Goal: Task Accomplishment & Management: Manage account settings

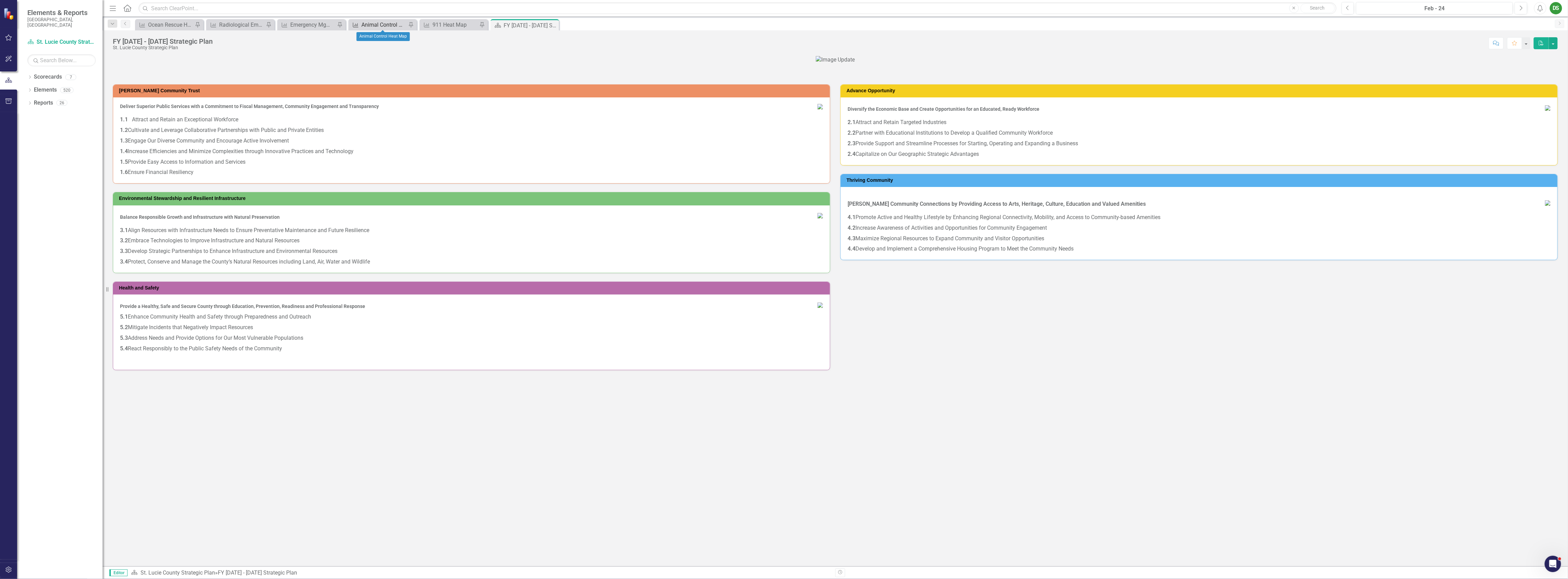
click at [381, 23] on div "Animal Control Heat Map" at bounding box center [383, 24] width 45 height 8
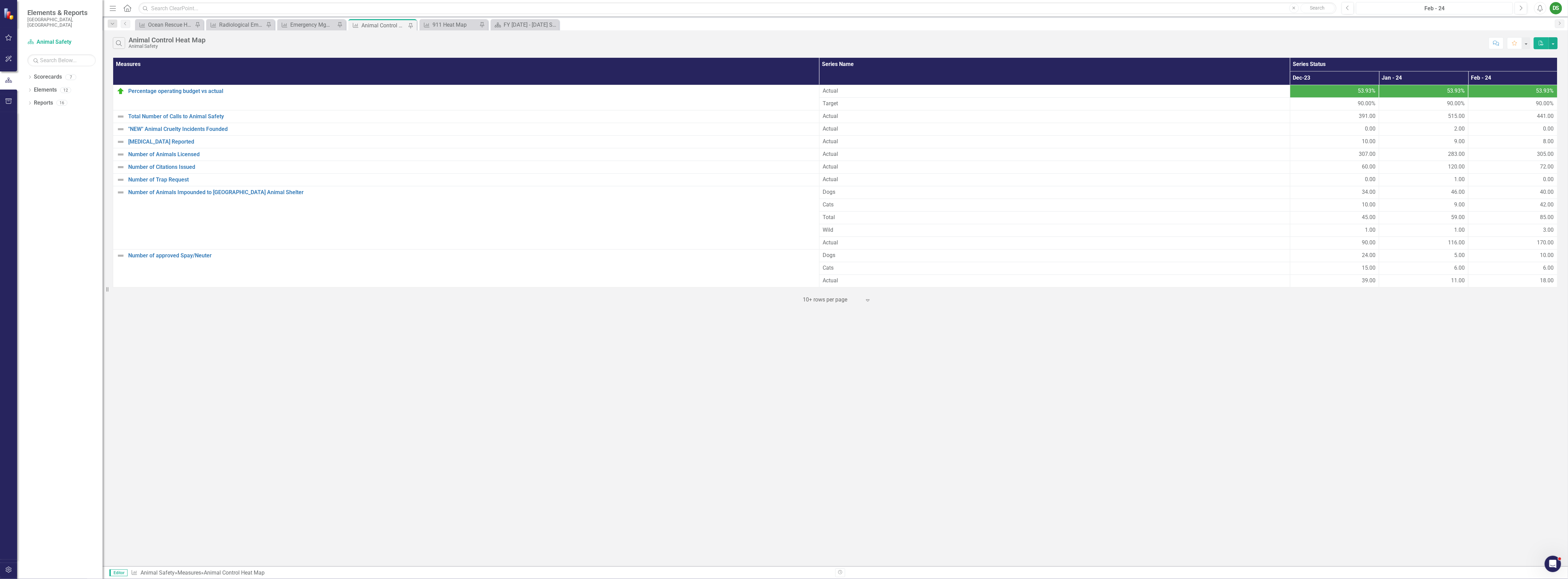
click at [1421, 10] on div "Feb - 24" at bounding box center [1434, 8] width 152 height 8
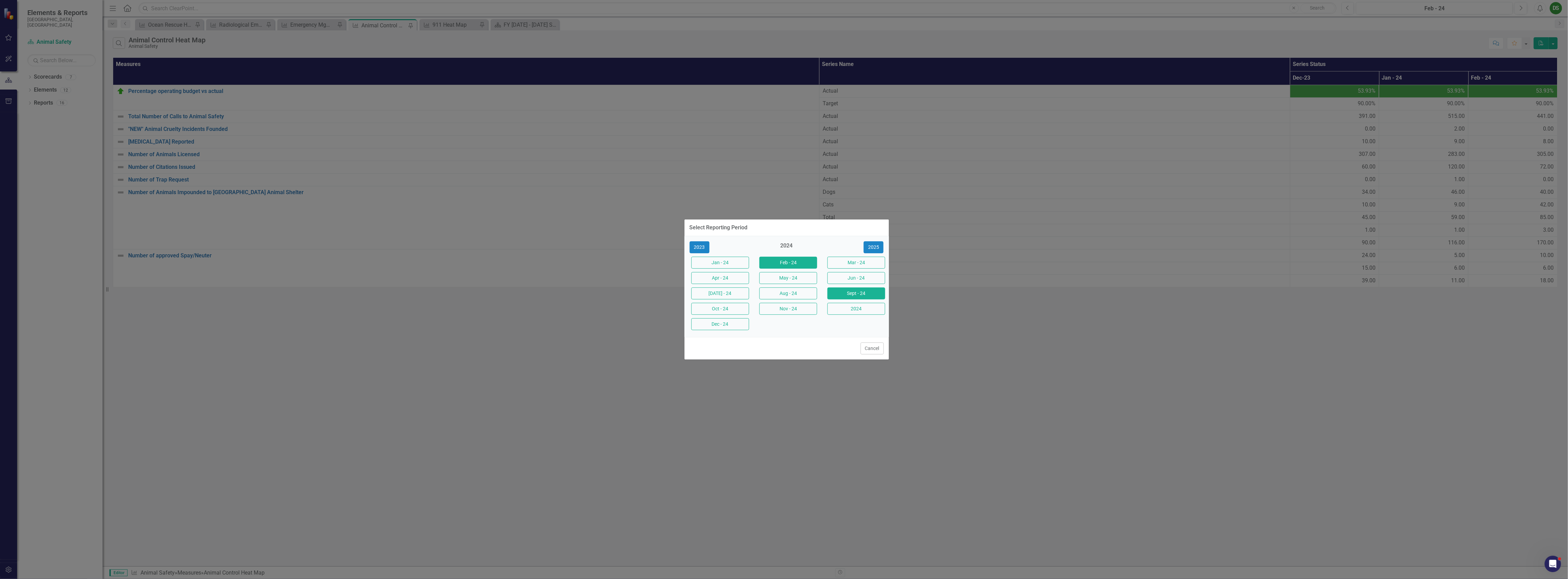
click at [836, 295] on button "Sept - 24" at bounding box center [857, 293] width 58 height 12
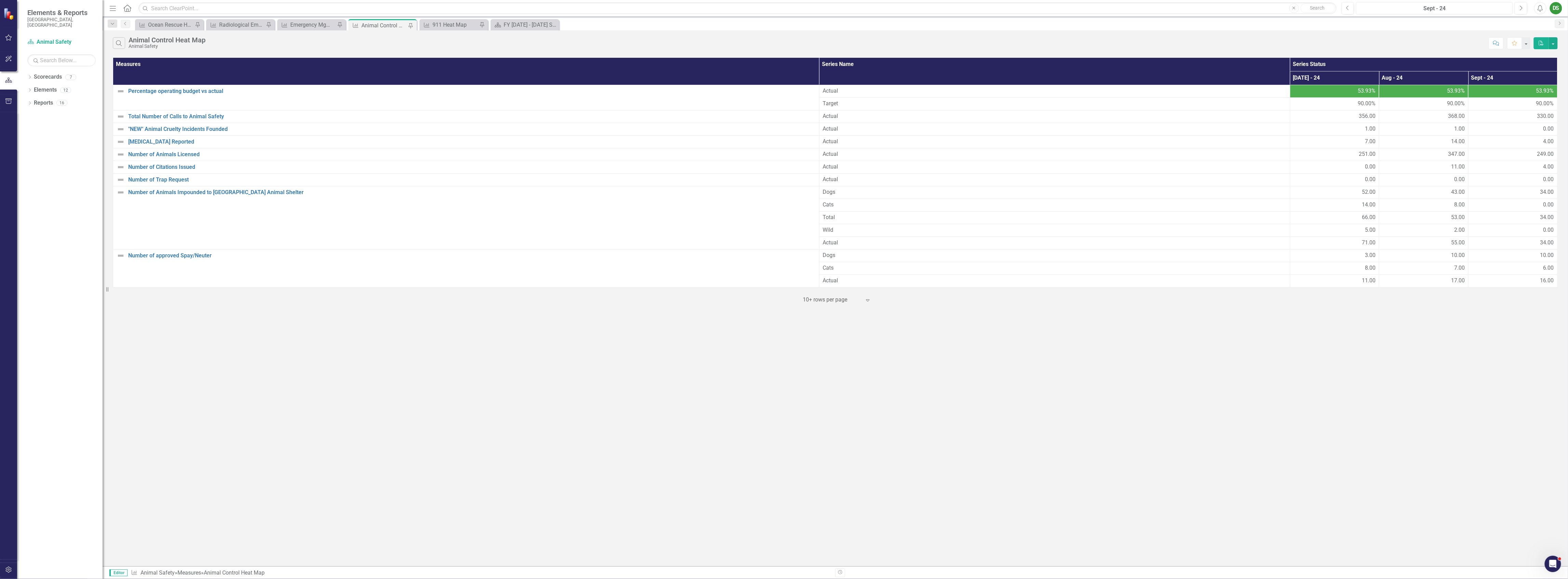
click at [1430, 9] on div "Sept - 24" at bounding box center [1434, 8] width 152 height 8
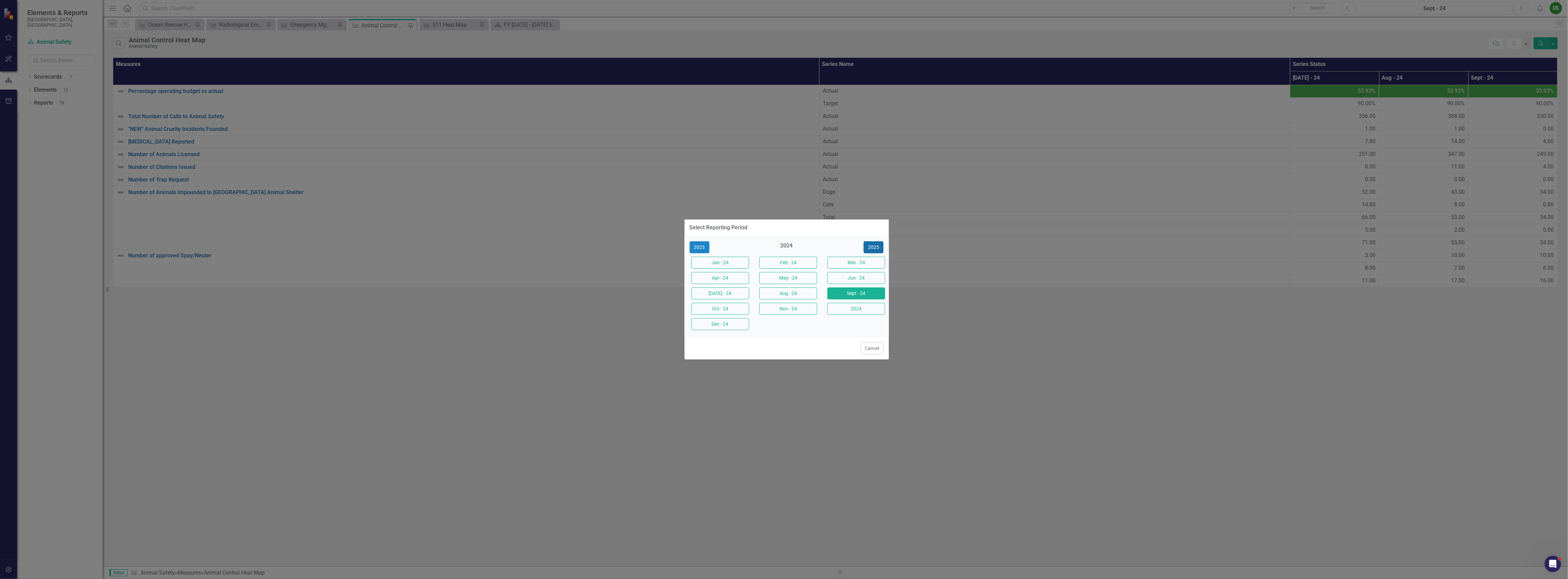
click at [880, 247] on button "2025" at bounding box center [873, 248] width 20 height 12
click at [869, 290] on button "Sept - 25" at bounding box center [857, 293] width 58 height 12
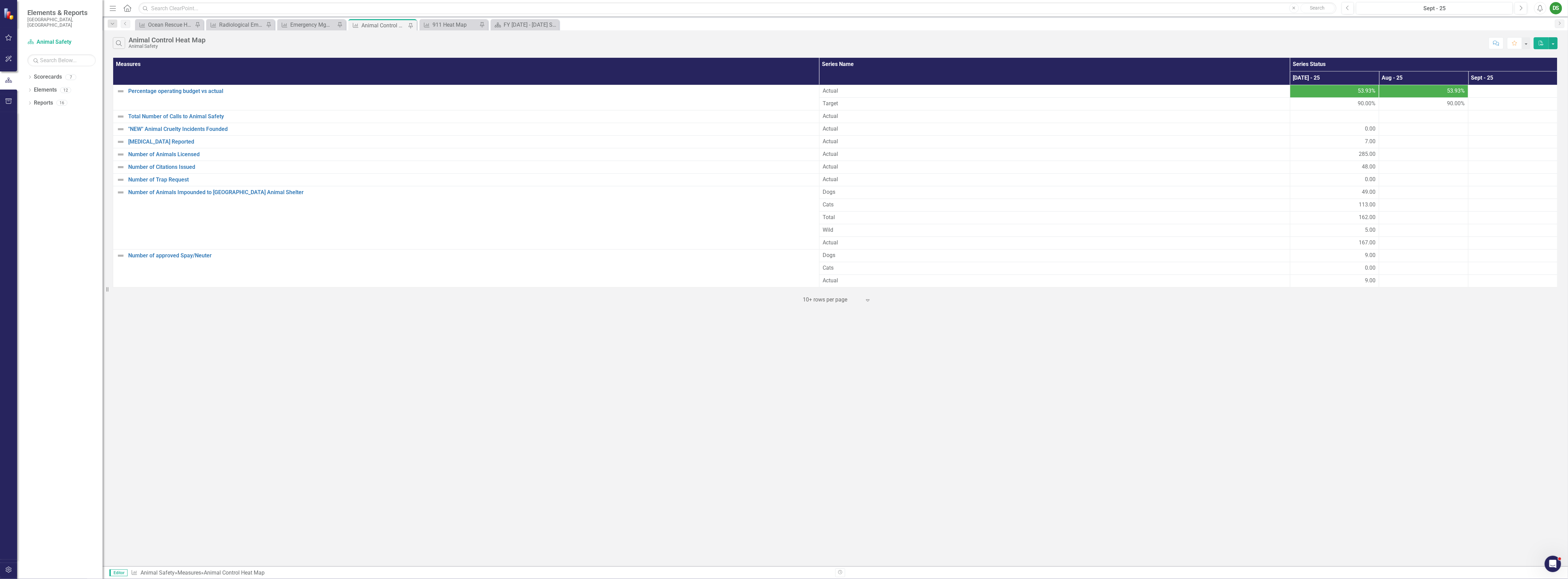
click at [1059, 386] on div "Search Animal Control Heat Map Animal Safety Comment Favorite PDF Measures Seri…" at bounding box center [835, 298] width 1465 height 536
click at [1349, 118] on div at bounding box center [1335, 116] width 82 height 8
click at [1352, 115] on div at bounding box center [1335, 116] width 82 height 8
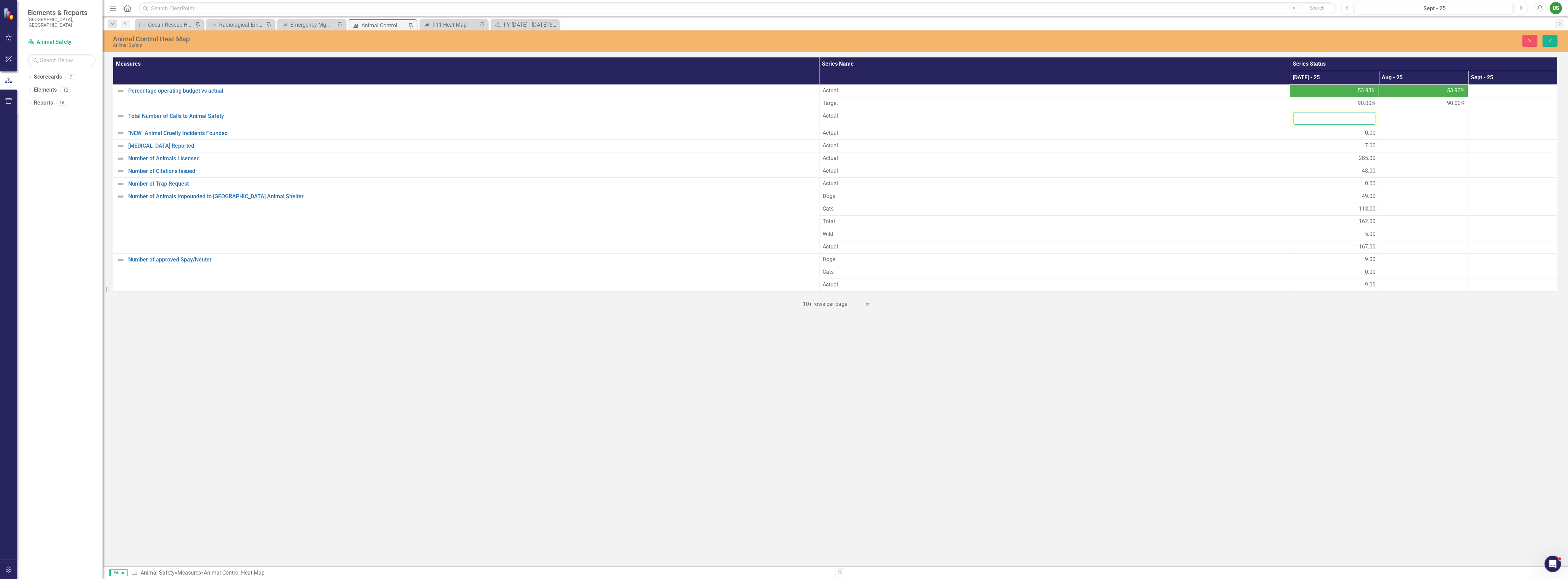
click at [1350, 119] on input "number" at bounding box center [1335, 119] width 82 height 13
type input "504"
click button "Save" at bounding box center [1551, 41] width 15 height 12
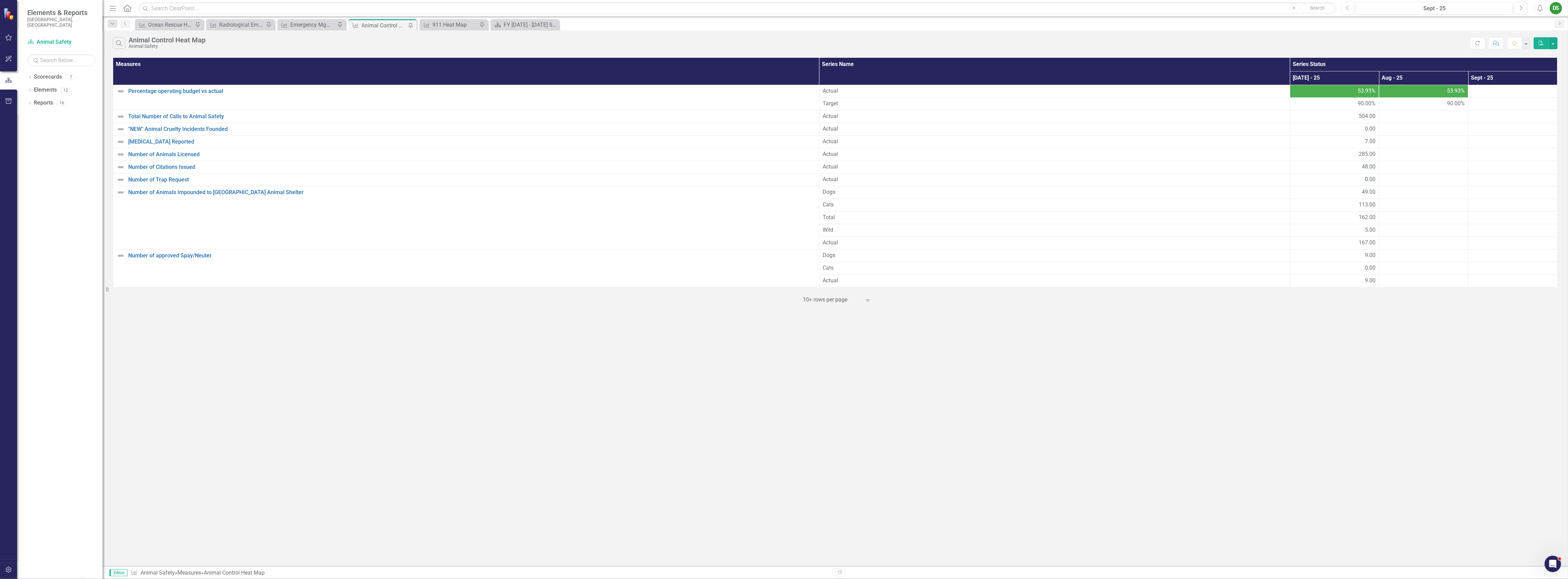
click at [1312, 410] on div "Search Animal Control Heat Map Animal Safety Refresh Comment Favorite PDF Measu…" at bounding box center [835, 298] width 1465 height 536
click at [451, 25] on div "911 Heat Map" at bounding box center [455, 24] width 45 height 8
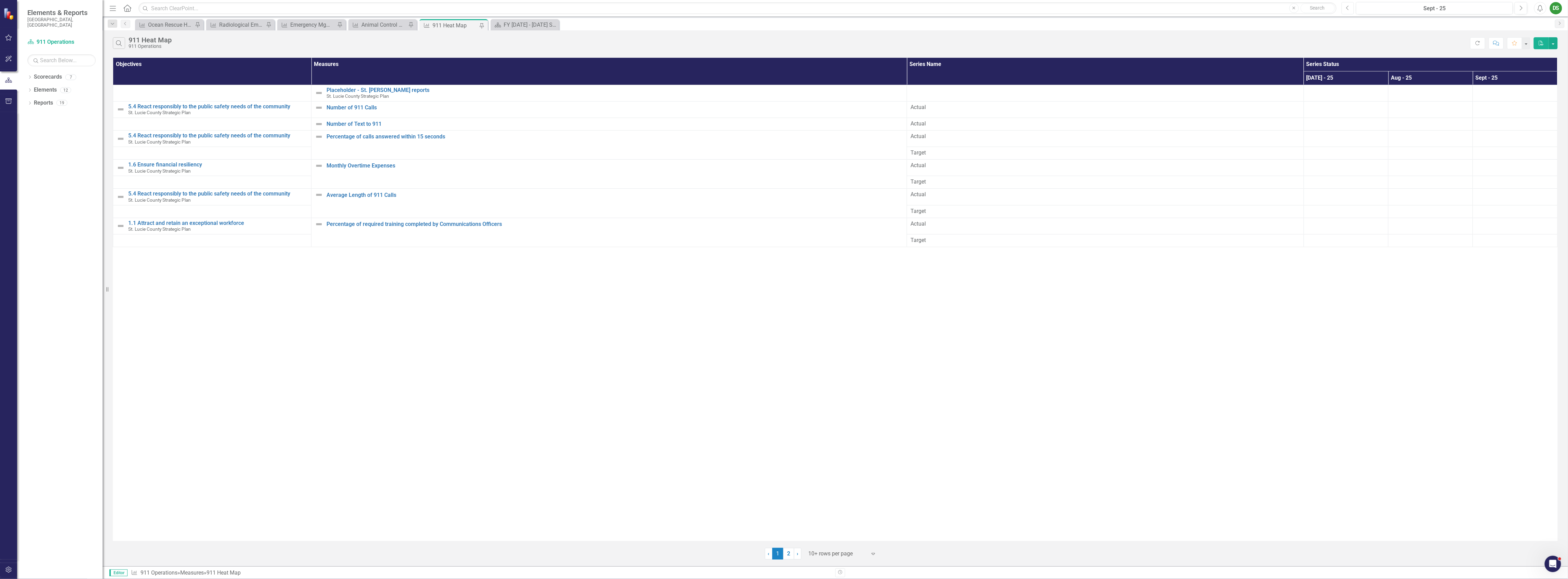
click at [1351, 10] on button "Previous" at bounding box center [1348, 8] width 13 height 12
click at [156, 24] on div "Ocean Rescue Heat Map" at bounding box center [170, 24] width 45 height 8
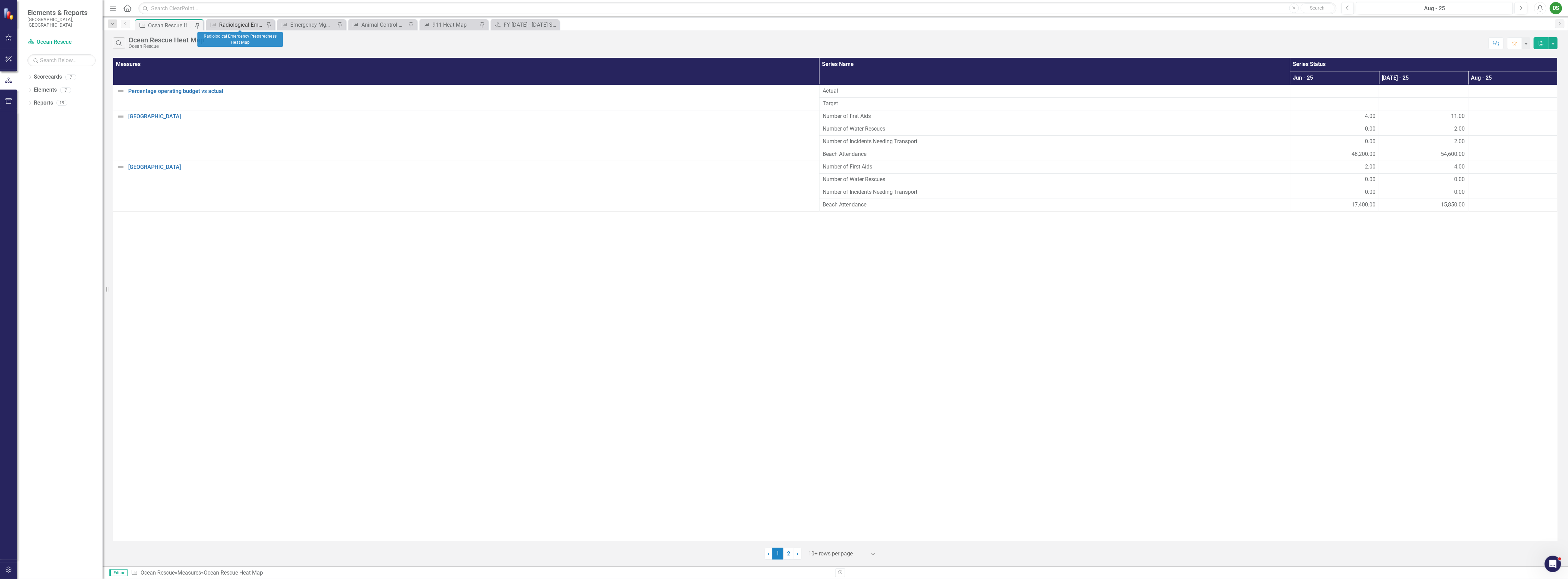
click at [236, 23] on div "Radiological Emergency Preparedness Heat Map" at bounding box center [241, 24] width 45 height 8
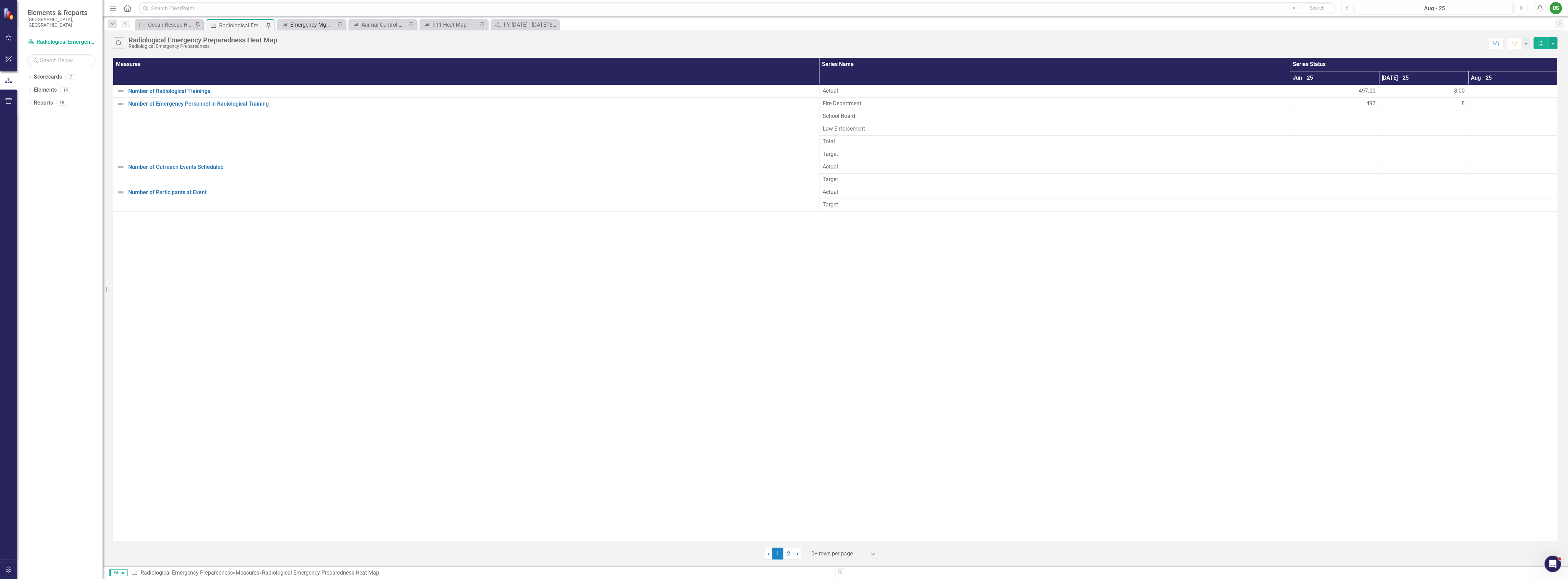
click at [315, 27] on div "Emergency Mgmt Heat Map" at bounding box center [312, 24] width 45 height 8
click at [365, 25] on div "Animal Control Heat Map" at bounding box center [383, 24] width 45 height 8
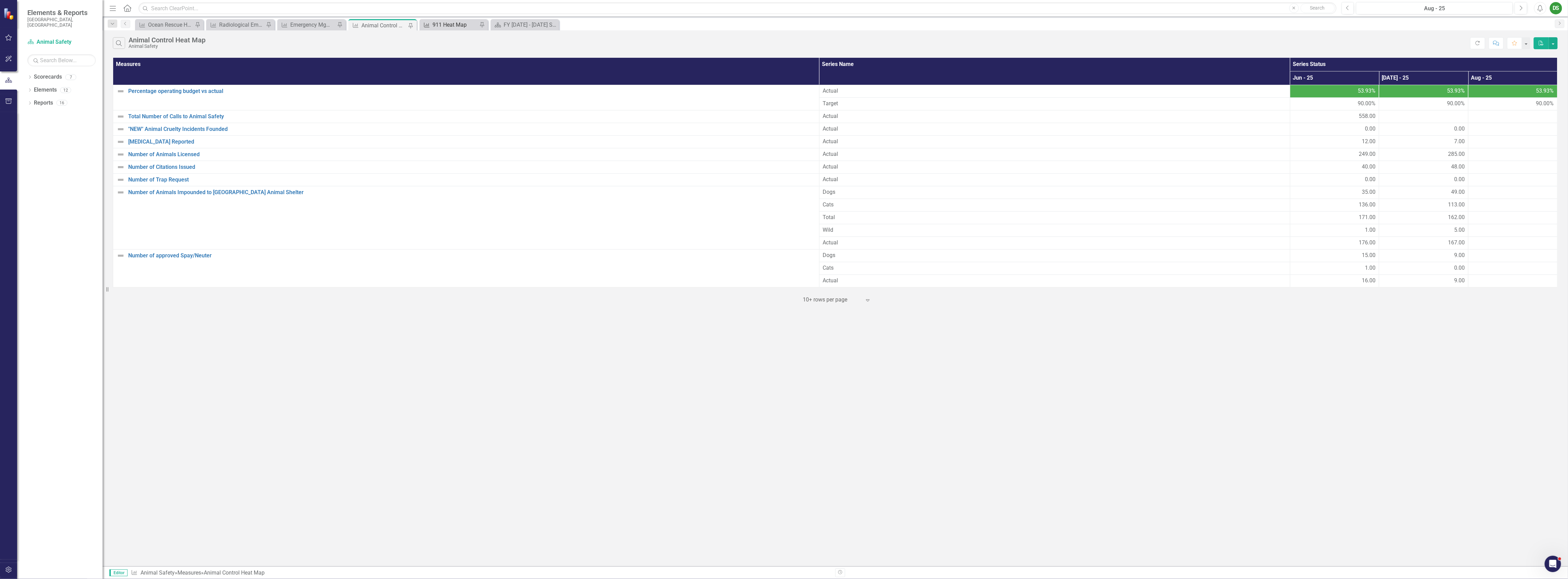
click at [446, 21] on div "911 Heat Map" at bounding box center [455, 24] width 45 height 8
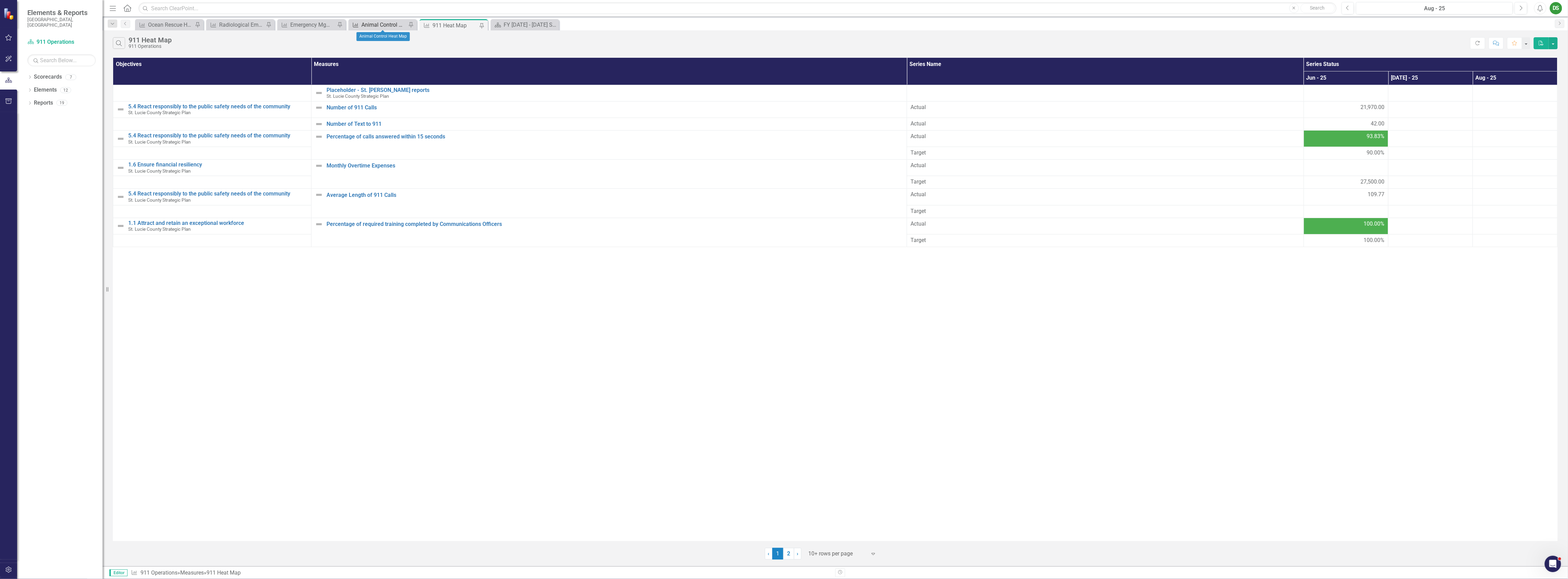
click at [375, 24] on div "Animal Control Heat Map" at bounding box center [383, 24] width 45 height 8
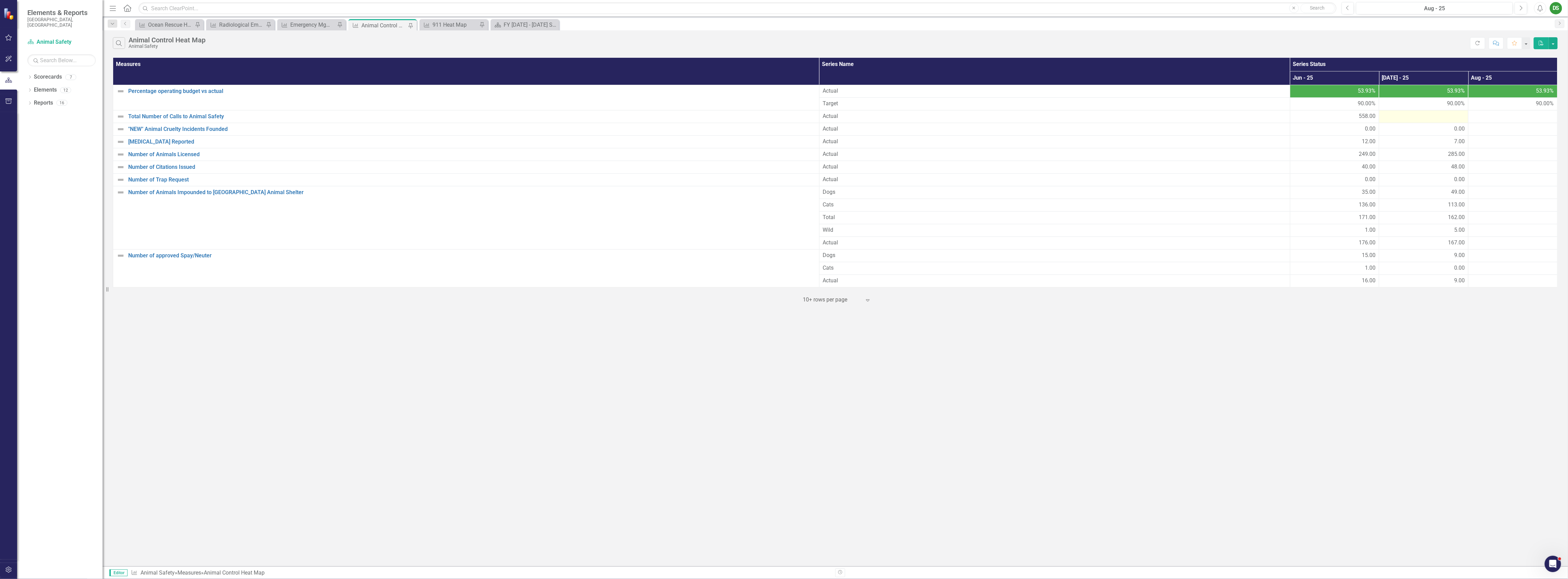
click at [1459, 121] on div at bounding box center [1424, 116] width 82 height 8
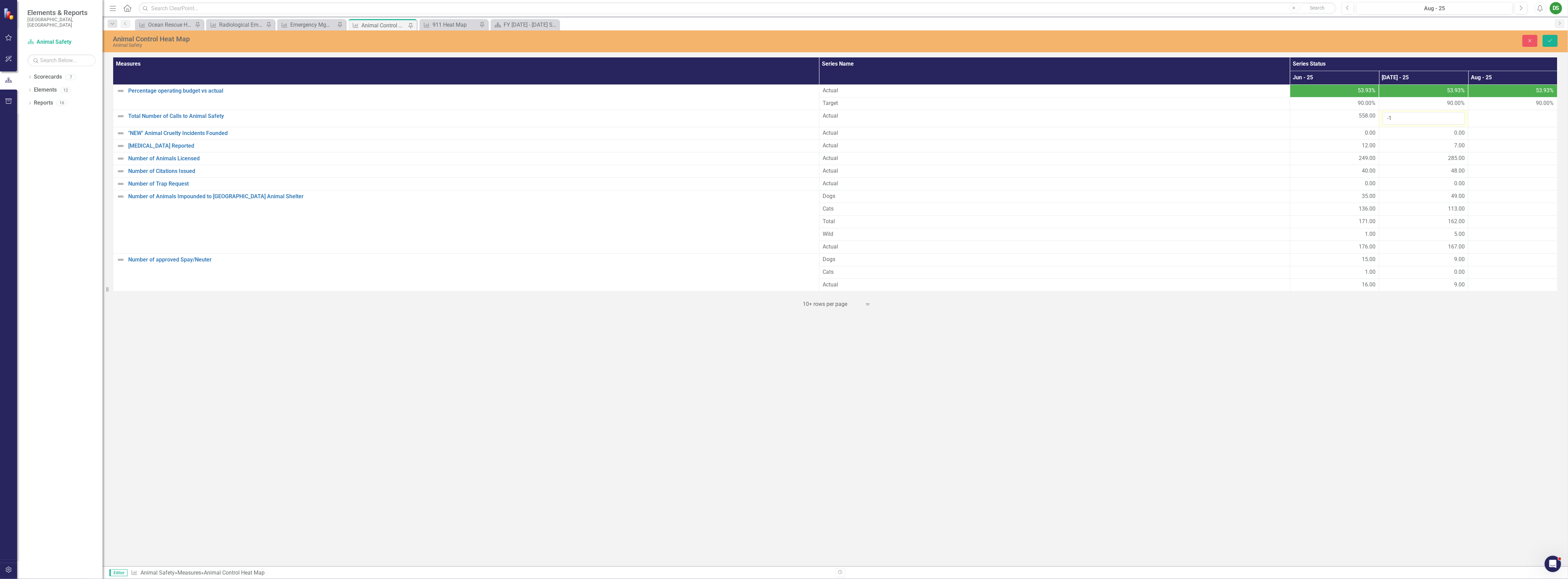
click at [1459, 121] on input "-1" at bounding box center [1424, 119] width 82 height 13
click at [1435, 118] on input "-1" at bounding box center [1424, 119] width 82 height 13
type input "557"
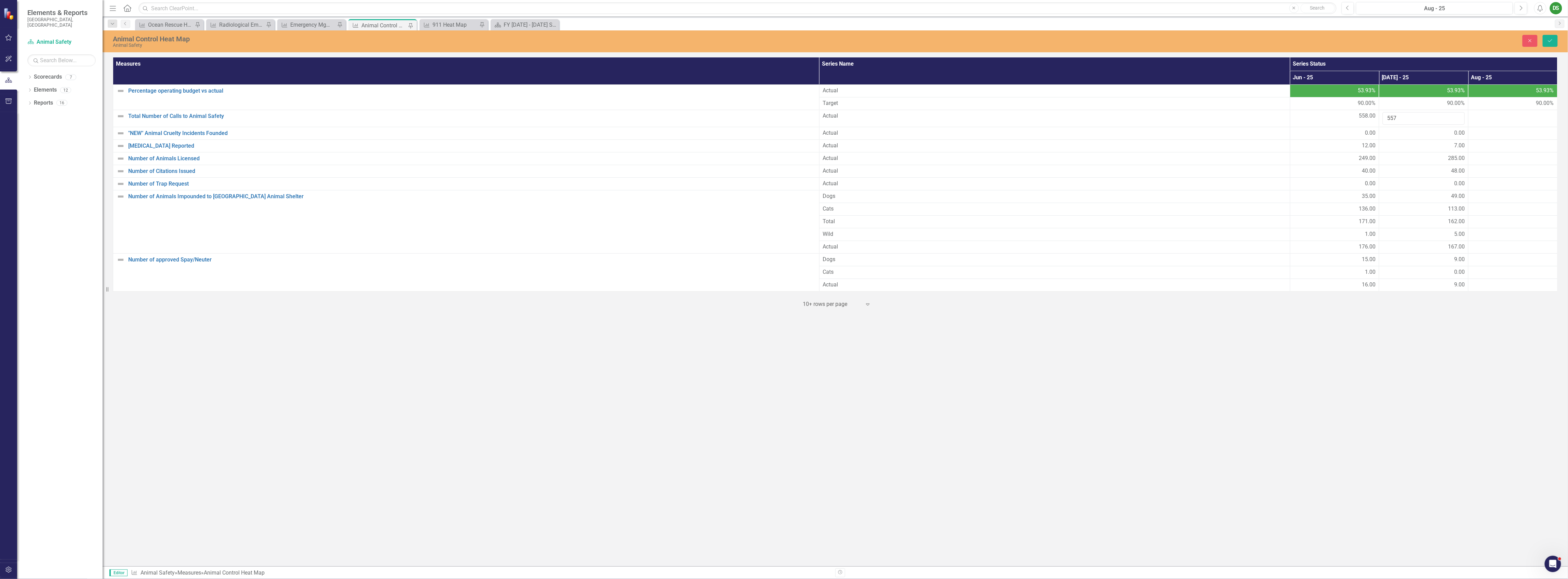
click at [1462, 405] on div "Animal Control Heat Map Animal Safety Close Save Measures Series Name Series St…" at bounding box center [835, 298] width 1465 height 536
click at [1488, 120] on div at bounding box center [1513, 116] width 82 height 8
click at [1488, 120] on input "number" at bounding box center [1513, 119] width 82 height 13
type input "567"
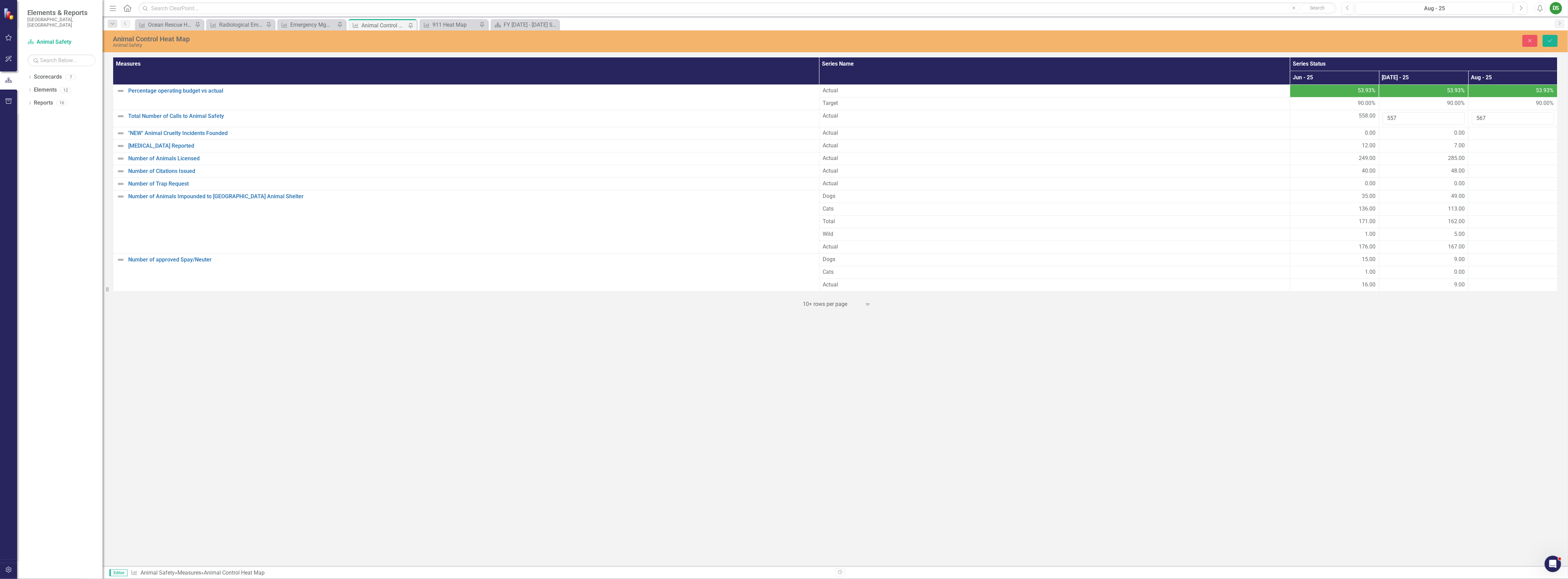
click at [1461, 388] on div "Animal Control Heat Map Animal Safety Close Save Measures Series Name Series St…" at bounding box center [835, 298] width 1465 height 536
click at [1460, 386] on div "Animal Control Heat Map Animal Safety Close Save Measures Series Name Series St…" at bounding box center [835, 298] width 1465 height 536
click at [1526, 40] on button "Close" at bounding box center [1530, 41] width 15 height 12
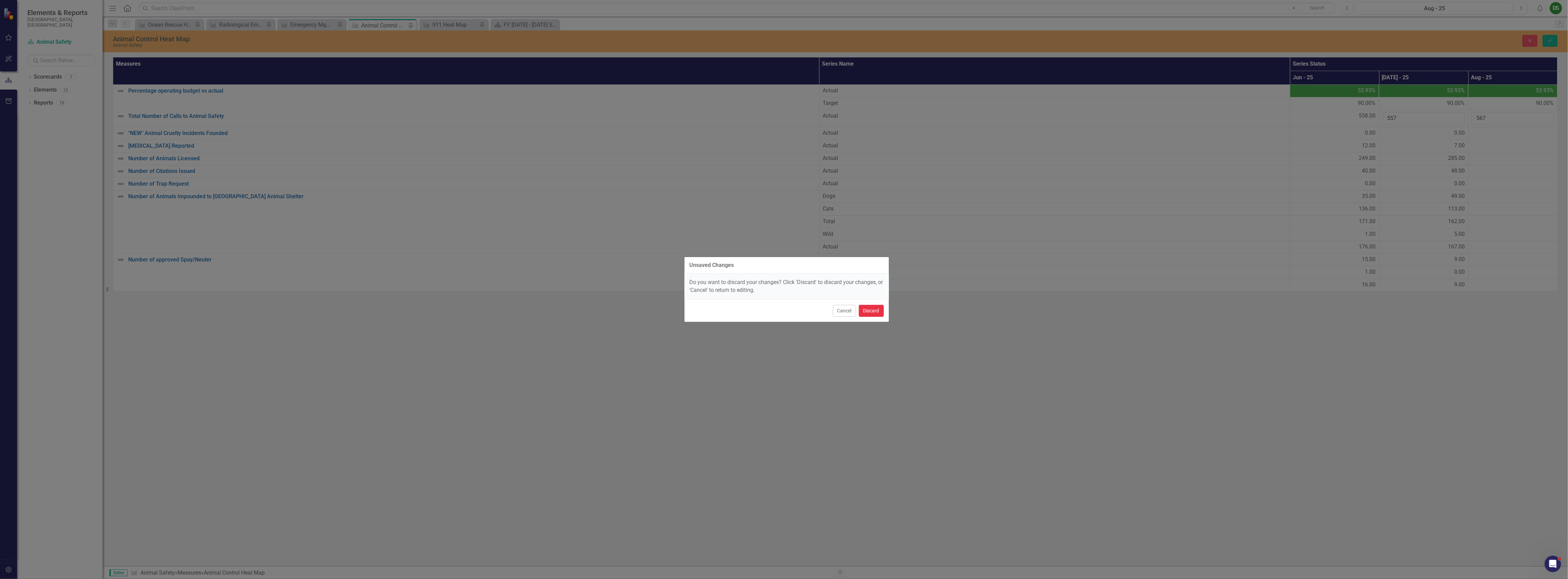
click at [866, 309] on button "Discard" at bounding box center [871, 311] width 25 height 12
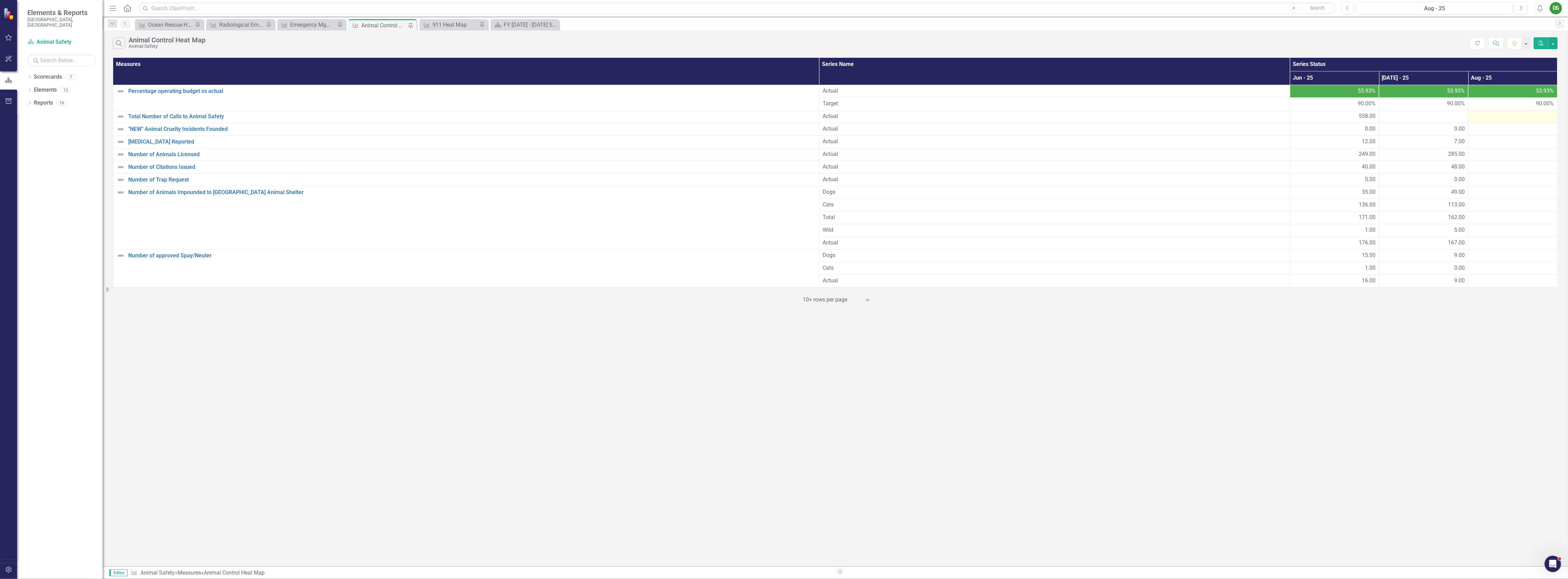
click at [1501, 115] on div at bounding box center [1513, 116] width 82 height 8
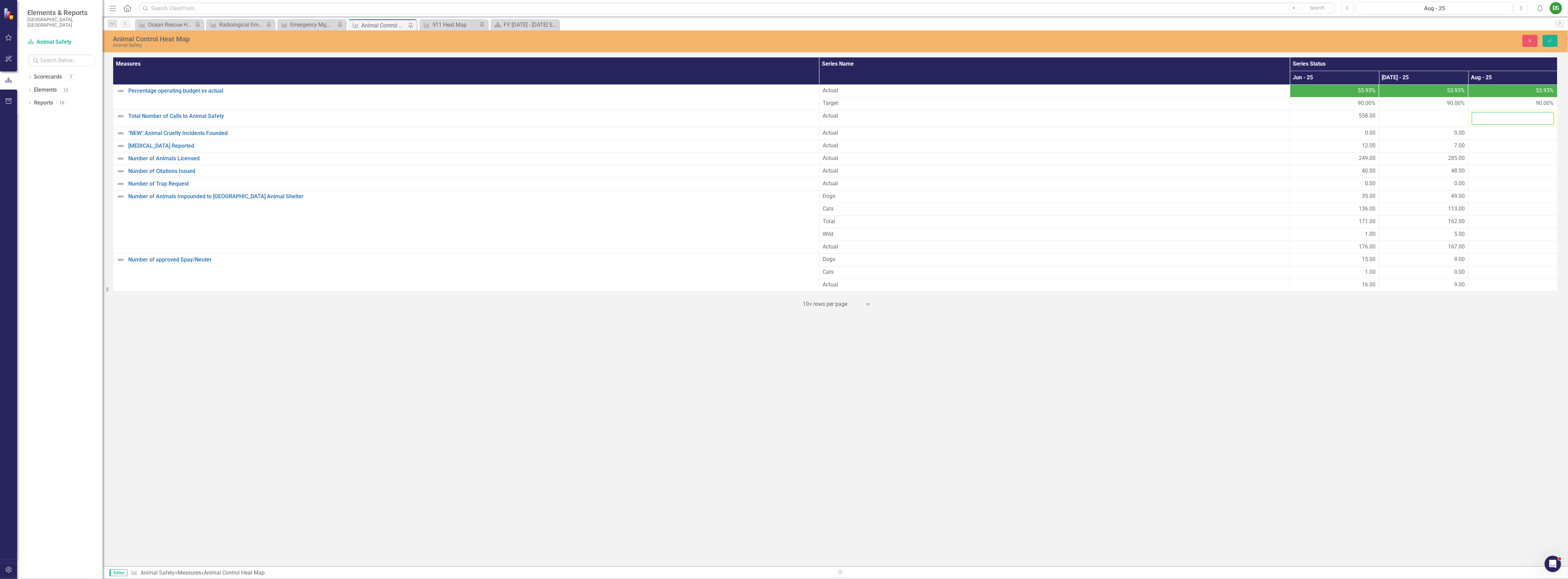
click at [1501, 115] on input "number" at bounding box center [1513, 119] width 82 height 13
type input "567"
click button "Save" at bounding box center [1551, 41] width 15 height 12
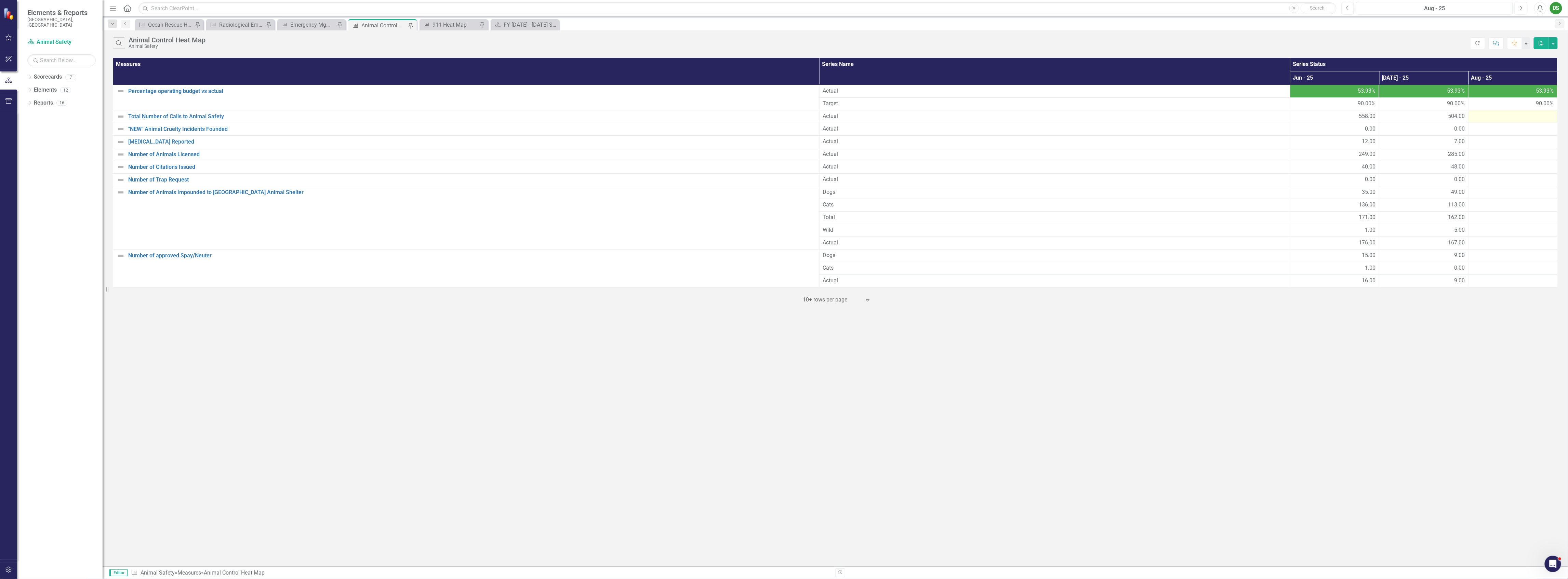
click at [1486, 121] on div at bounding box center [1513, 116] width 82 height 8
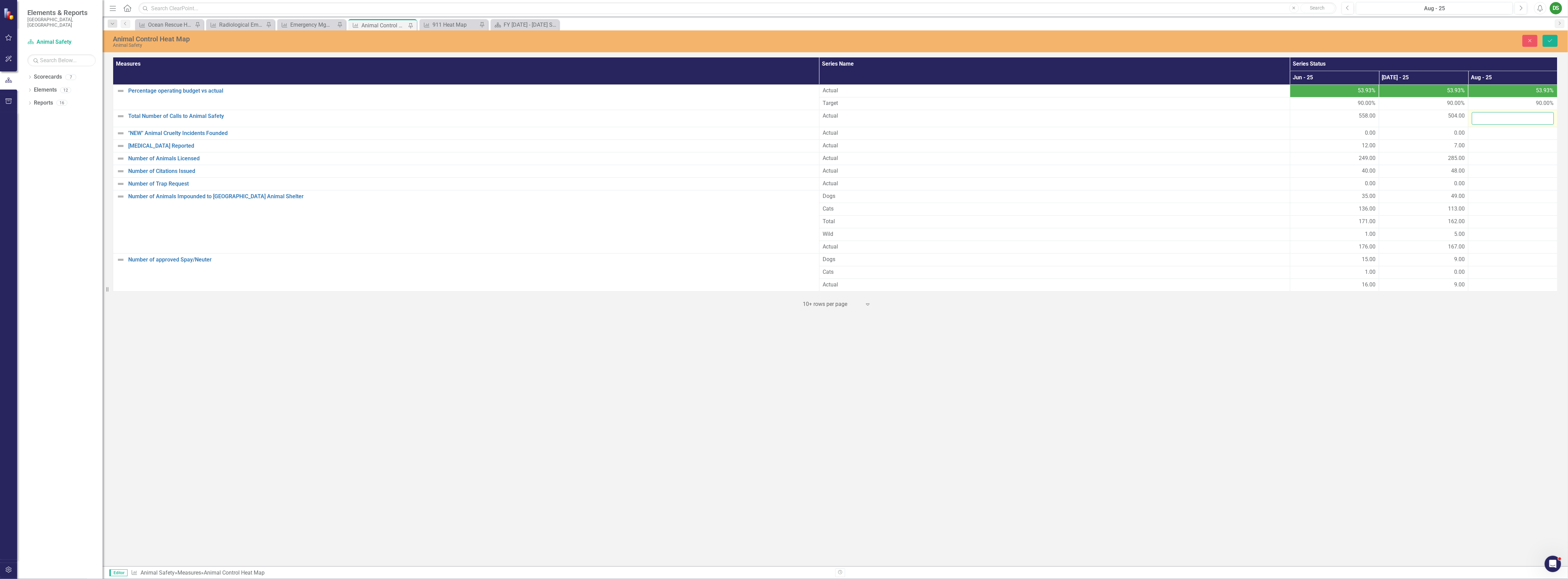
click at [1483, 120] on input "number" at bounding box center [1513, 119] width 82 height 13
type input "567"
click at [1554, 41] on button "Save" at bounding box center [1551, 41] width 15 height 12
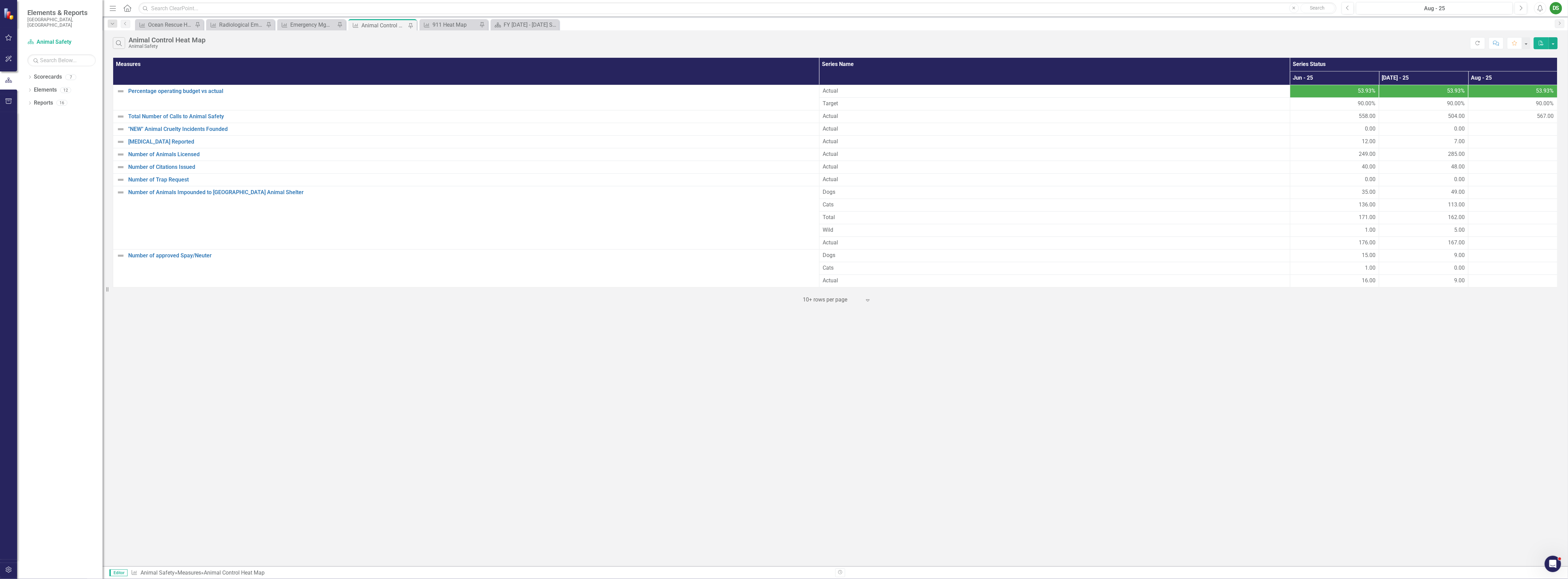
click at [1421, 416] on div "Search Animal Control Heat Map Animal Safety Refresh Comment Favorite PDF Measu…" at bounding box center [835, 298] width 1465 height 536
click at [463, 21] on div "911 Heat Map" at bounding box center [455, 24] width 45 height 8
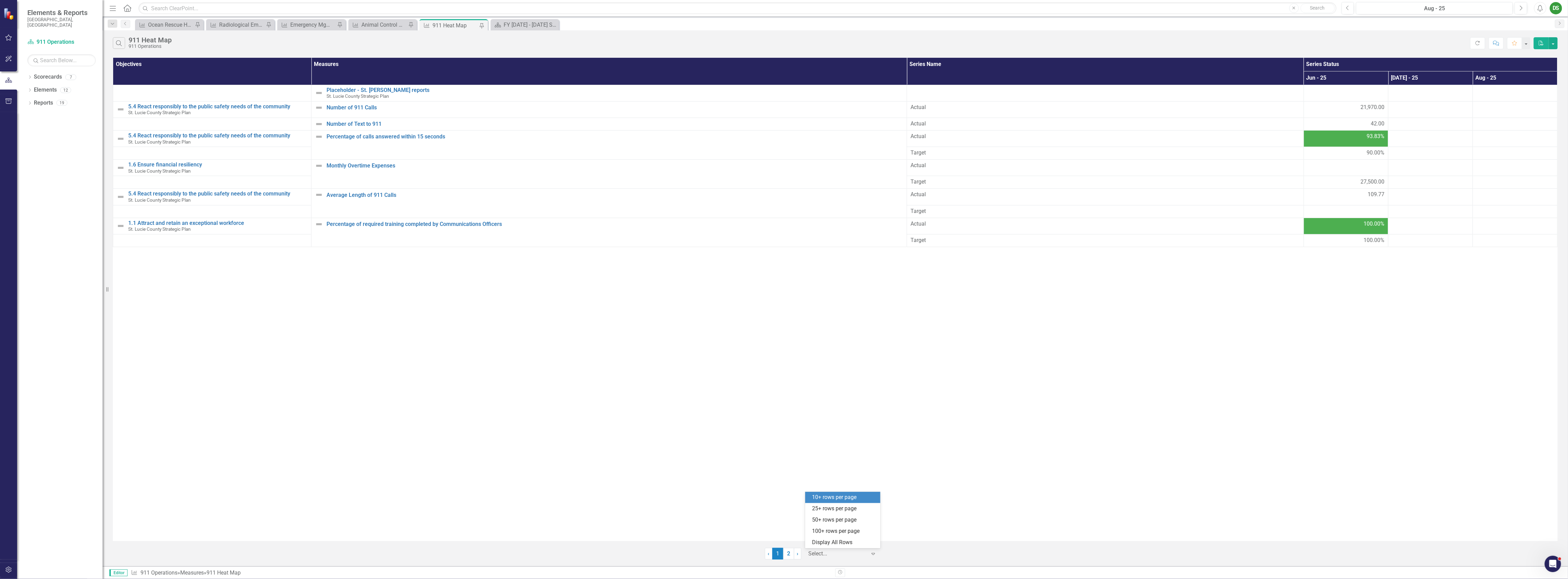
click at [835, 557] on div at bounding box center [838, 554] width 58 height 9
click at [837, 543] on div "Display All Rows" at bounding box center [844, 543] width 65 height 8
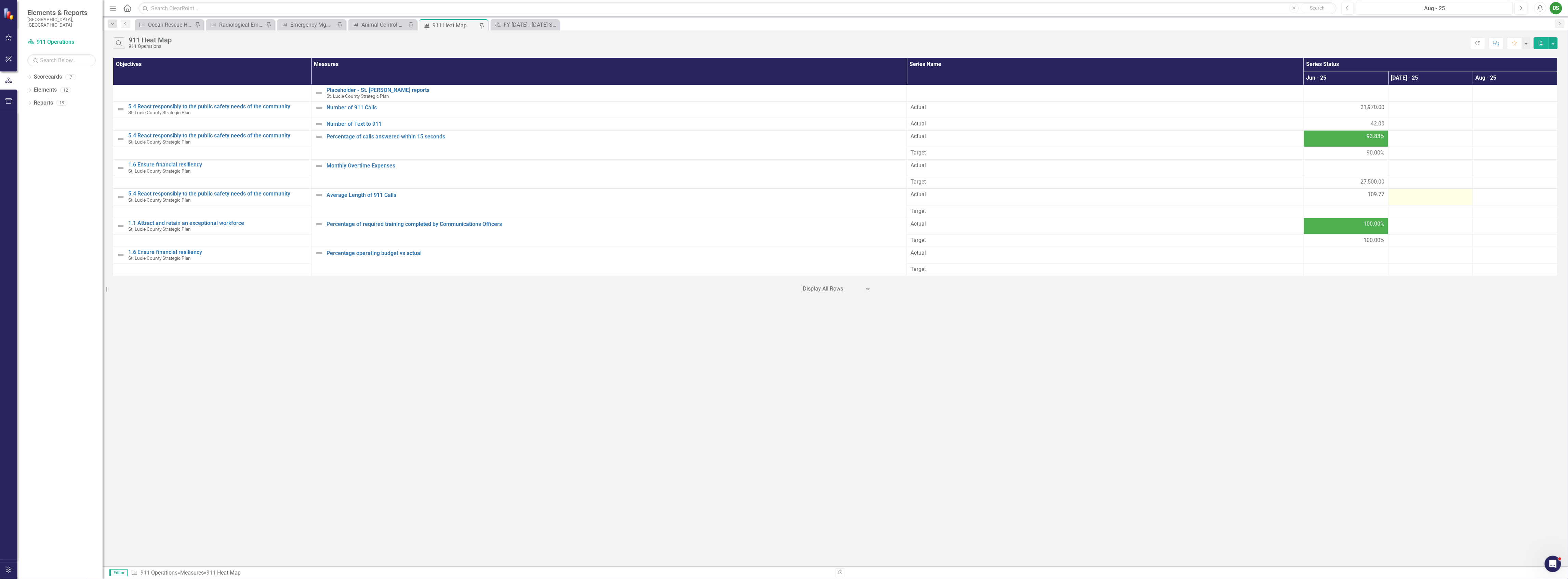
click at [1429, 198] on div at bounding box center [1430, 195] width 78 height 8
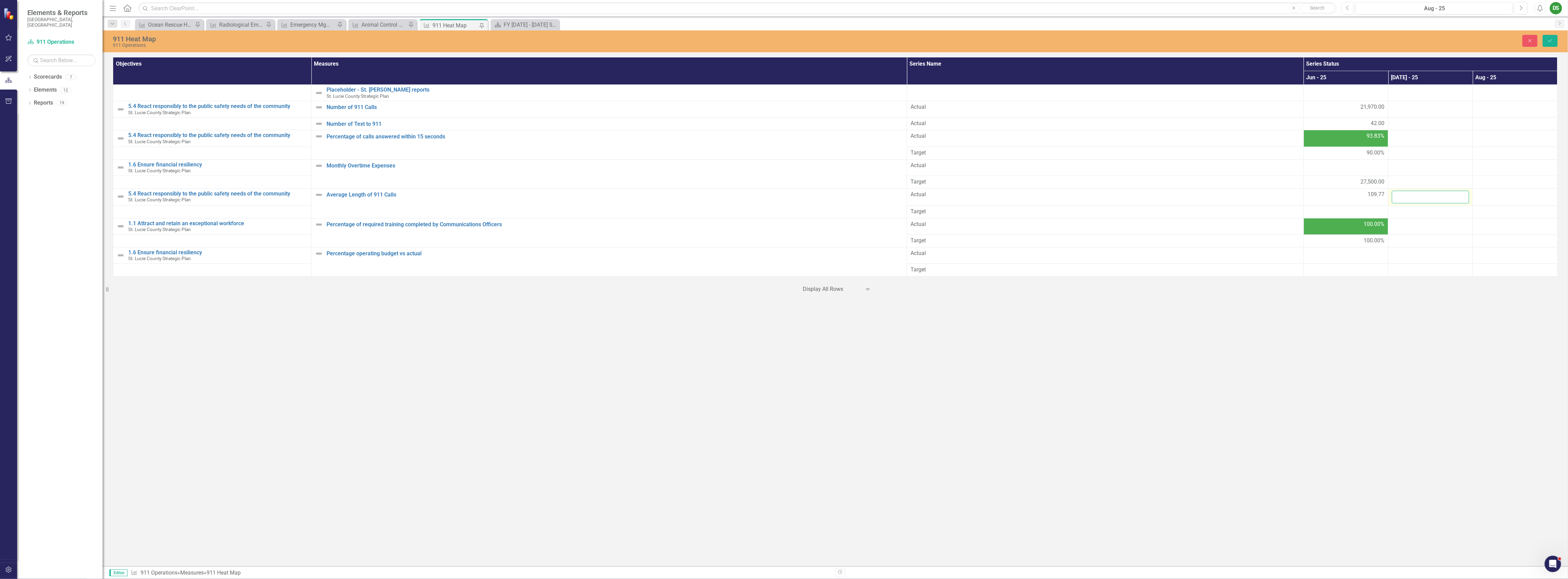
click at [1413, 198] on input "number" at bounding box center [1430, 197] width 78 height 13
paste input "56124.2"
type input "56124.2"
click at [1418, 295] on div "‹ Previous 1 (current) › Next Display All Rows Expand" at bounding box center [835, 286] width 1445 height 17
click at [11, 63] on button "button" at bounding box center [8, 59] width 15 height 14
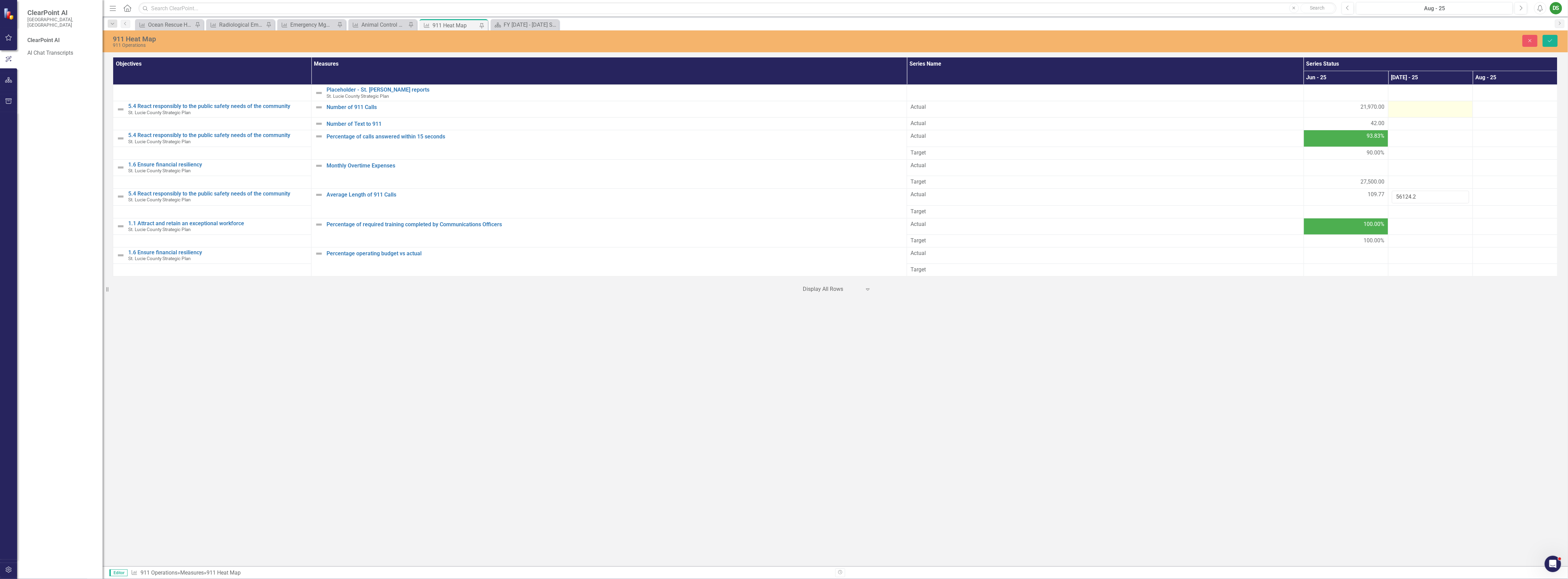
click at [1413, 109] on div at bounding box center [1430, 107] width 78 height 8
click at [1413, 109] on input "number" at bounding box center [1430, 109] width 78 height 13
paste input "17048"
type input "17048"
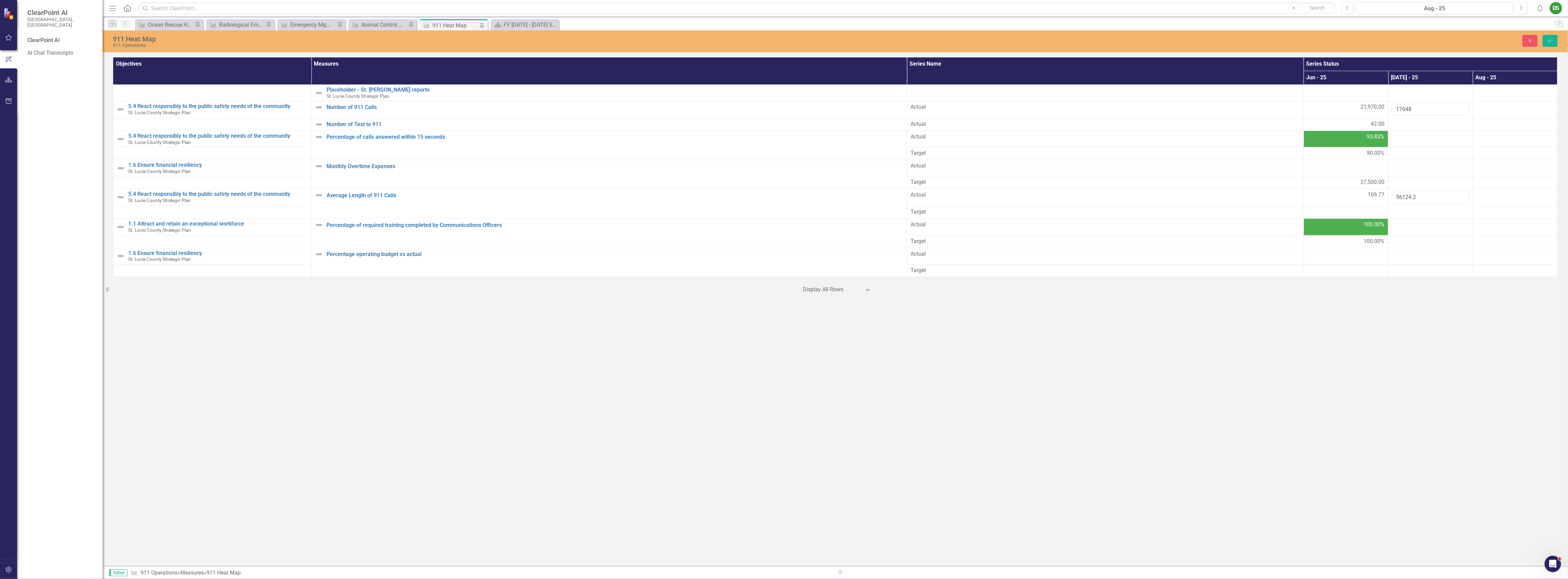
click at [1398, 343] on div "911 Heat Map 911 Operations Close Save Objectives Measures Series Name Series S…" at bounding box center [835, 298] width 1465 height 536
click at [8, 55] on button "button" at bounding box center [8, 59] width 17 height 11
click at [1422, 126] on div at bounding box center [1430, 124] width 78 height 8
click at [1422, 126] on input "number" at bounding box center [1430, 126] width 78 height 13
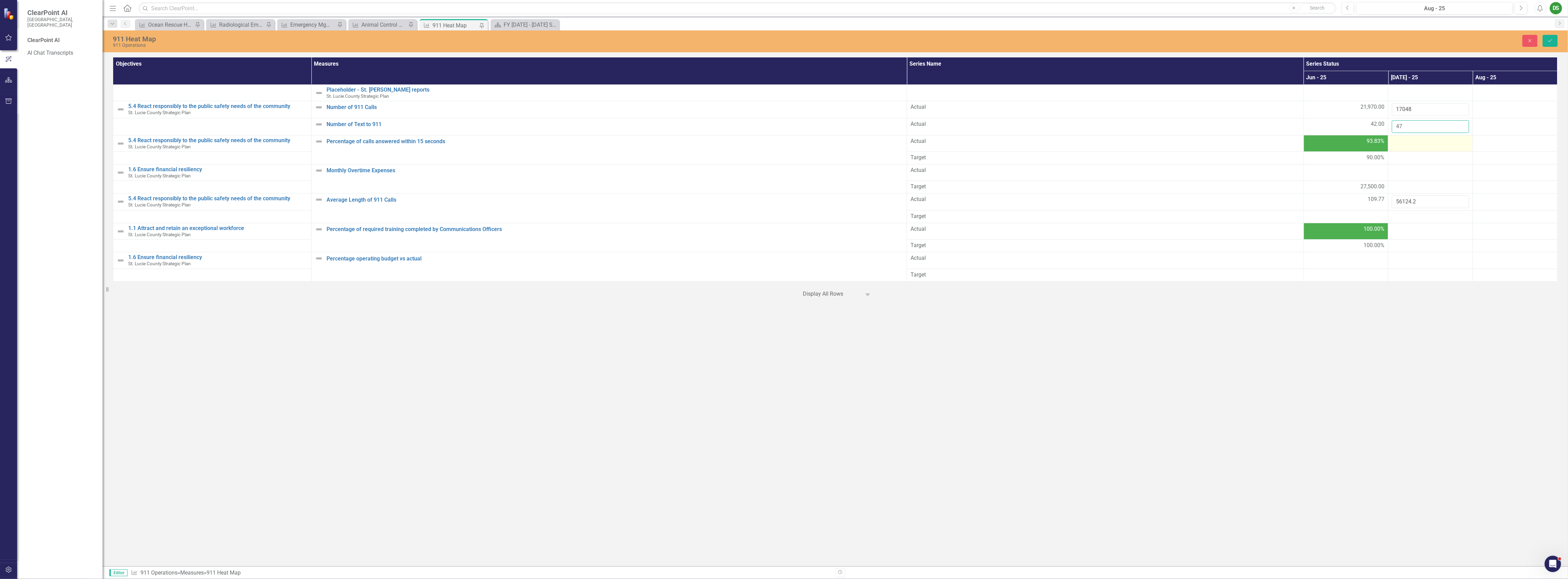
type input "47"
click at [1400, 143] on div at bounding box center [1430, 141] width 78 height 8
click at [1366, 215] on div at bounding box center [1346, 217] width 78 height 8
click at [1433, 359] on div "911 Heat Map 911 Operations Close Save Objectives Measures Series Name Series S…" at bounding box center [835, 298] width 1465 height 536
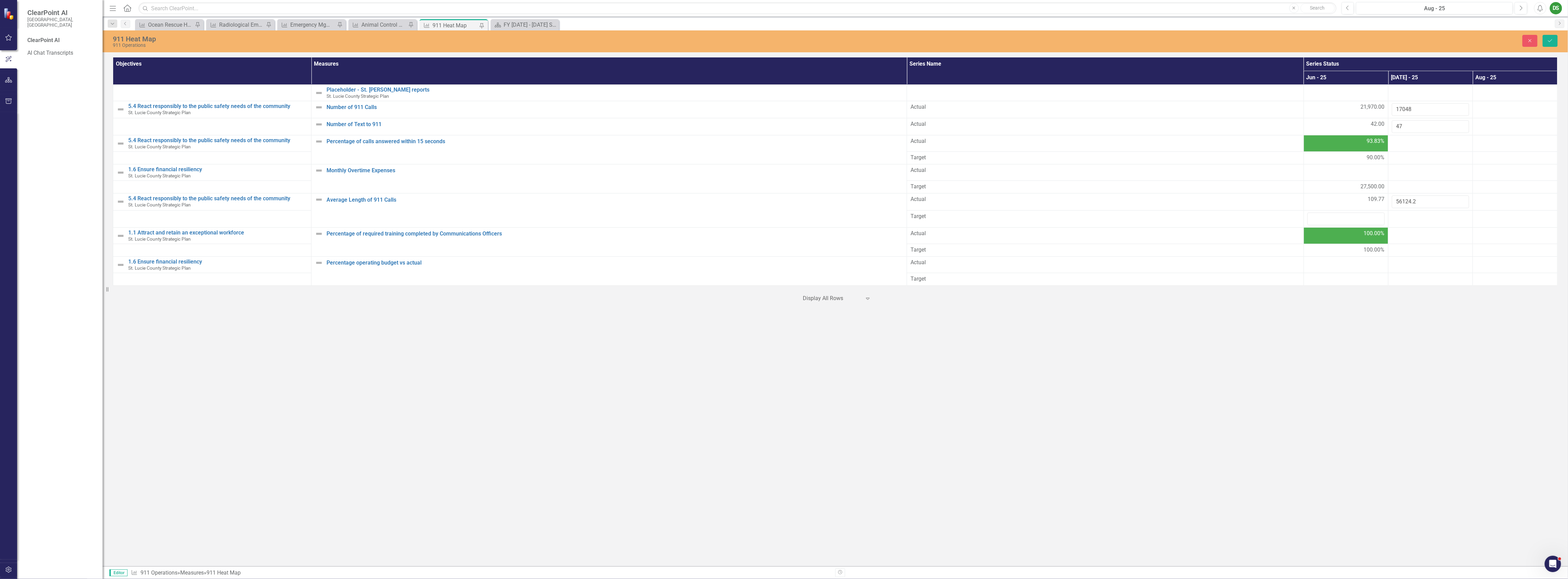
click at [1018, 394] on div "911 Heat Map 911 Operations Close Save Objectives Measures Series Name Series S…" at bounding box center [835, 298] width 1465 height 536
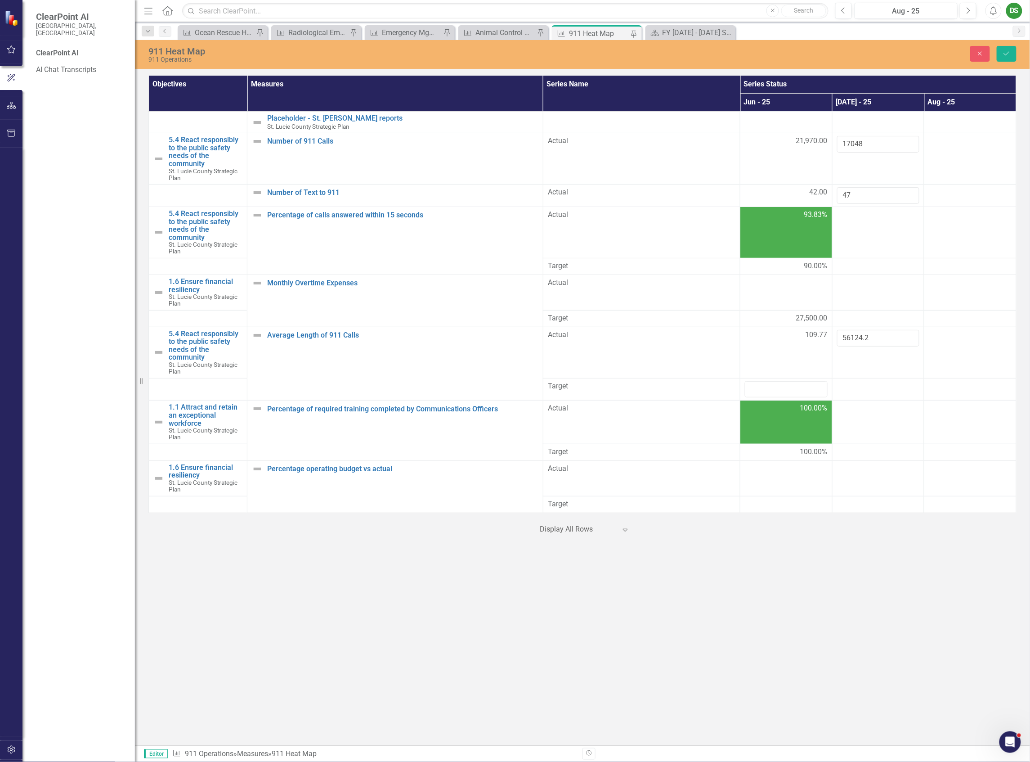
click at [819, 663] on div "911 Heat Map 911 Operations Close Save Objectives Measures Series Name Series S…" at bounding box center [582, 392] width 895 height 705
click at [819, 662] on div "911 Heat Map 911 Operations Close Save Objectives Measures Series Name Series S…" at bounding box center [582, 392] width 895 height 705
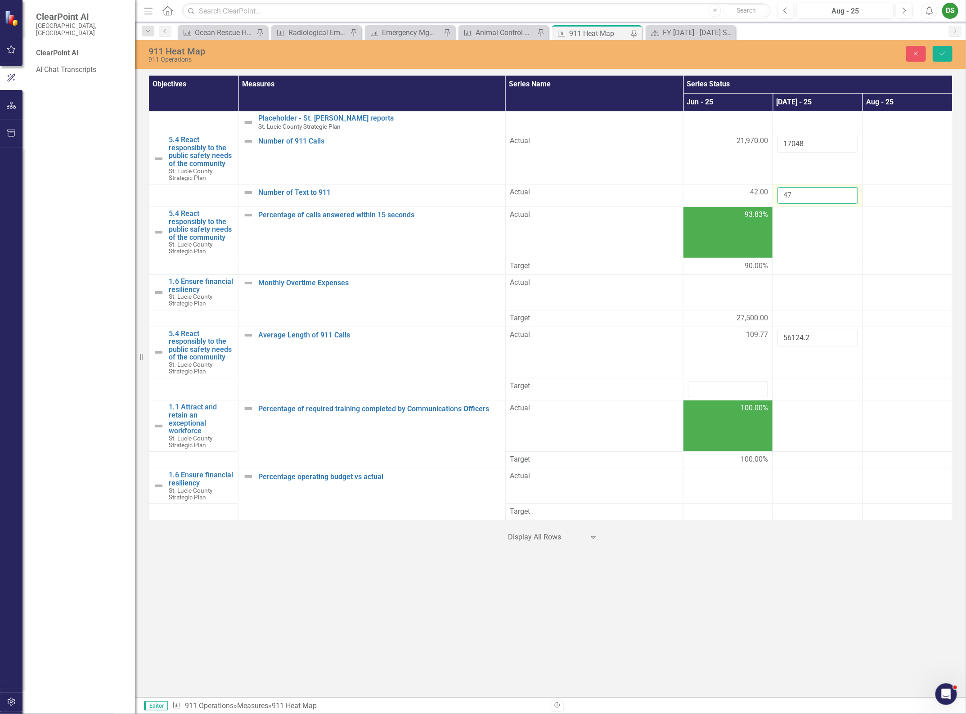
click at [821, 196] on input "47" at bounding box center [817, 195] width 80 height 17
click at [818, 239] on td at bounding box center [818, 232] width 90 height 51
click at [810, 214] on input "number" at bounding box center [817, 218] width 80 height 17
click at [808, 248] on td at bounding box center [818, 232] width 90 height 51
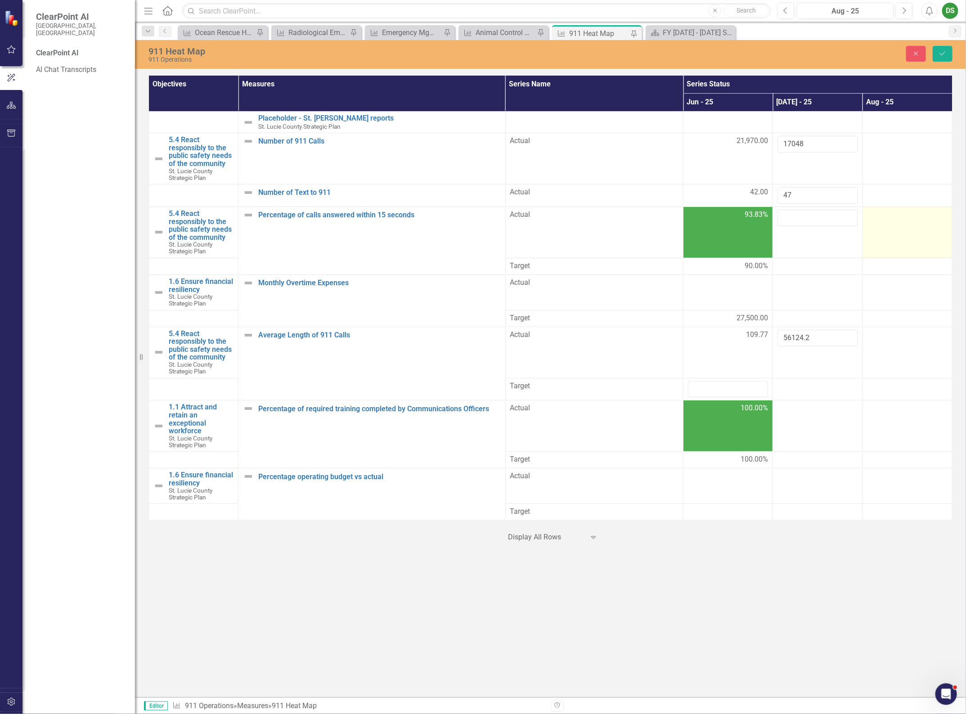
click at [903, 233] on td at bounding box center [907, 232] width 90 height 51
click at [792, 220] on input "number" at bounding box center [817, 218] width 80 height 17
click at [880, 235] on td at bounding box center [907, 232] width 90 height 51
click at [926, 247] on td at bounding box center [907, 232] width 90 height 51
click at [811, 221] on input "number" at bounding box center [817, 218] width 80 height 17
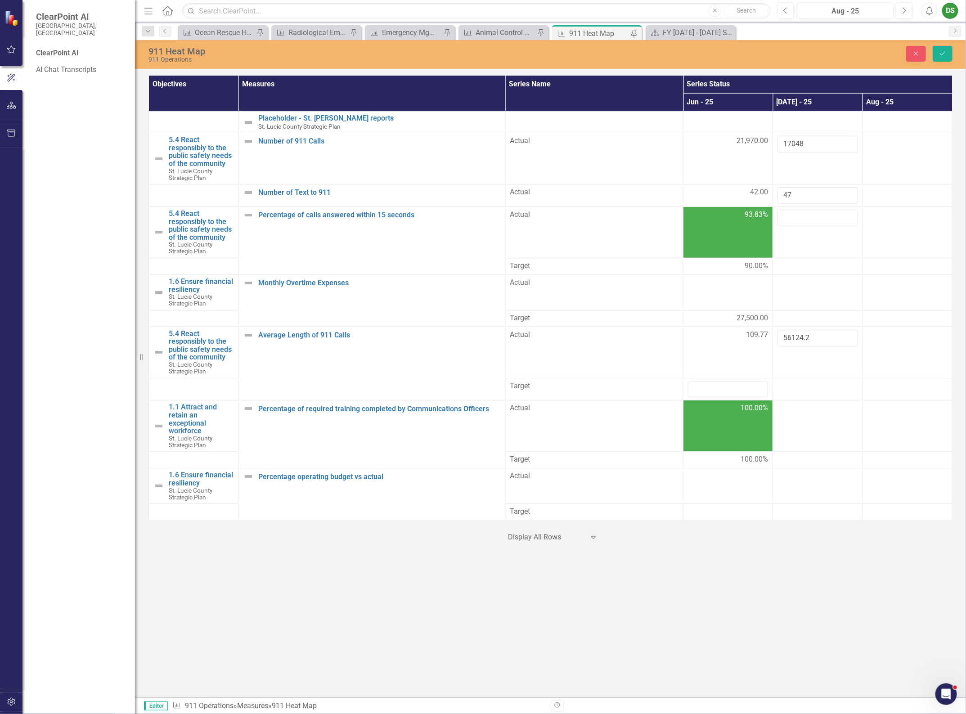
click at [879, 570] on div "911 Heat Map 911 Operations Close Save Objectives Measures Series Name Series S…" at bounding box center [550, 368] width 831 height 657
click at [938, 47] on button "Save" at bounding box center [943, 54] width 20 height 16
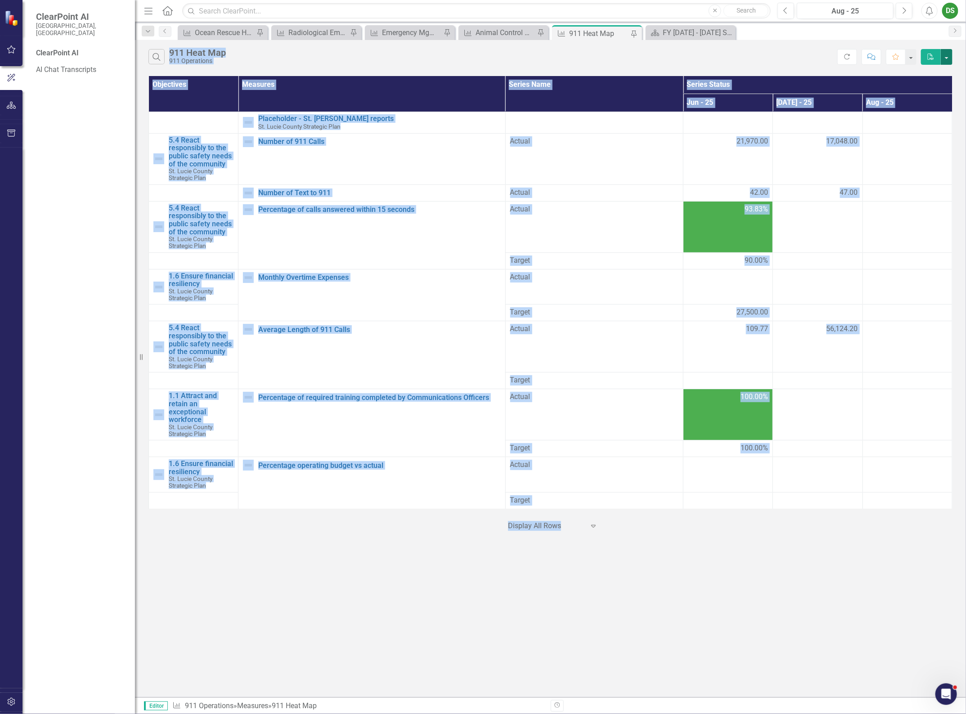
click at [941, 58] on button "button" at bounding box center [947, 57] width 12 height 16
drag, startPoint x: 941, startPoint y: 58, endPoint x: 813, endPoint y: 576, distance: 534.2
click at [824, 556] on div "Search 911 Heat Map 911 Operations Refresh Comment Favorite PDF Objectives Meas…" at bounding box center [550, 368] width 831 height 657
click at [777, 623] on div "Search 911 Heat Map 911 Operations Refresh Comment Favorite PDF Objectives Meas…" at bounding box center [550, 368] width 831 height 657
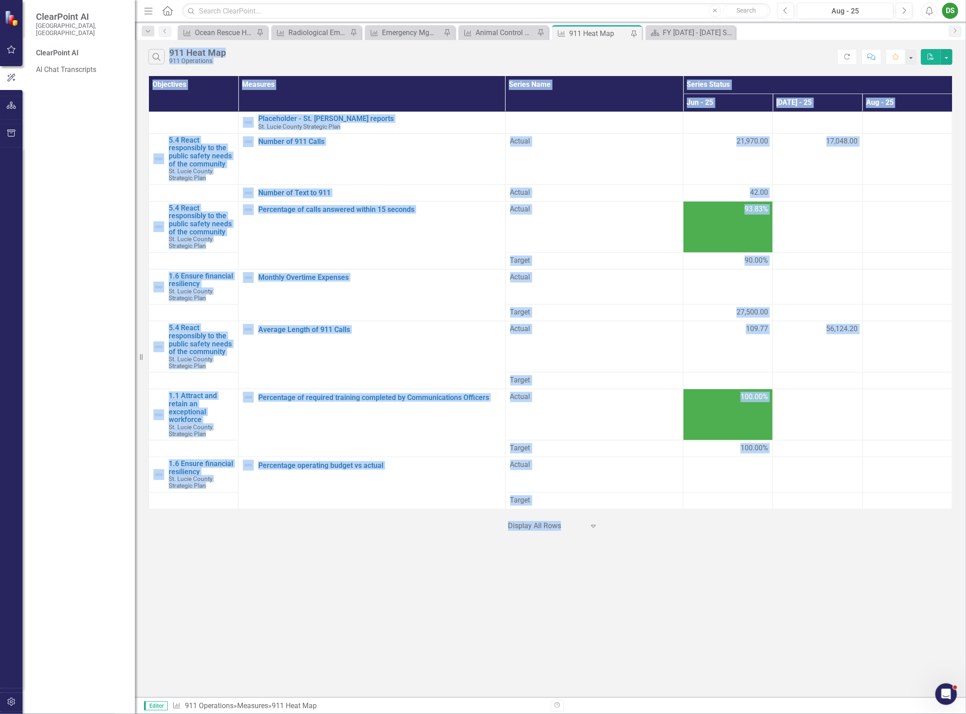
click at [770, 517] on div "‹ Previous 1 (current) › Next Display All Rows Expand" at bounding box center [550, 522] width 804 height 22
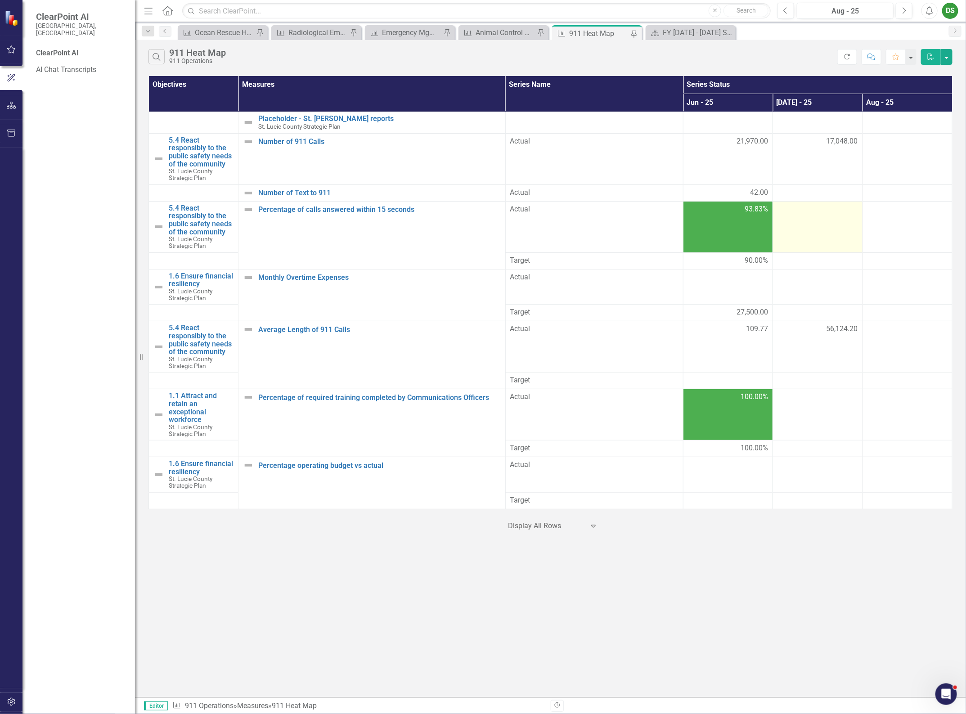
click at [785, 234] on td at bounding box center [818, 226] width 90 height 51
click at [838, 313] on div at bounding box center [817, 312] width 80 height 11
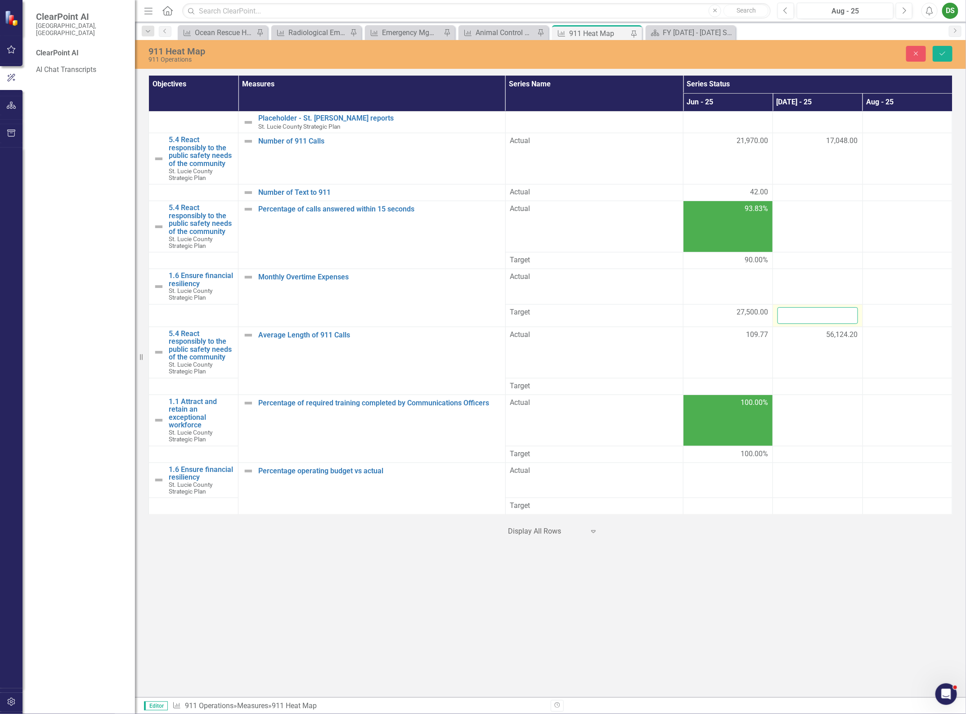
click at [819, 315] on input "number" at bounding box center [817, 315] width 80 height 17
type input "27500"
click at [945, 54] on icon "Save" at bounding box center [942, 53] width 8 height 6
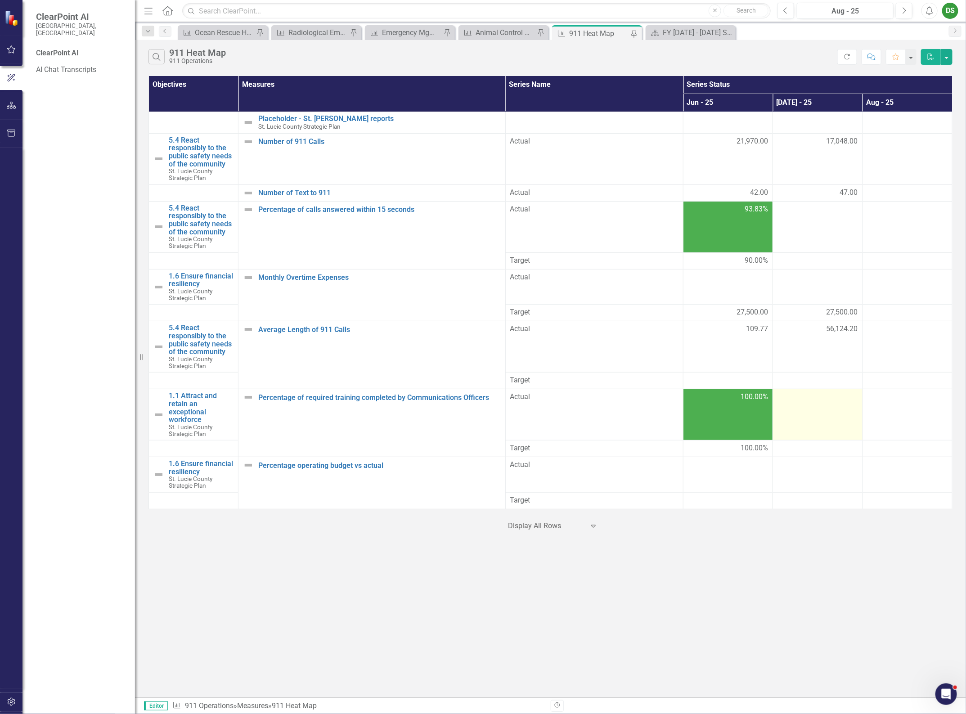
click at [791, 405] on td at bounding box center [818, 414] width 90 height 51
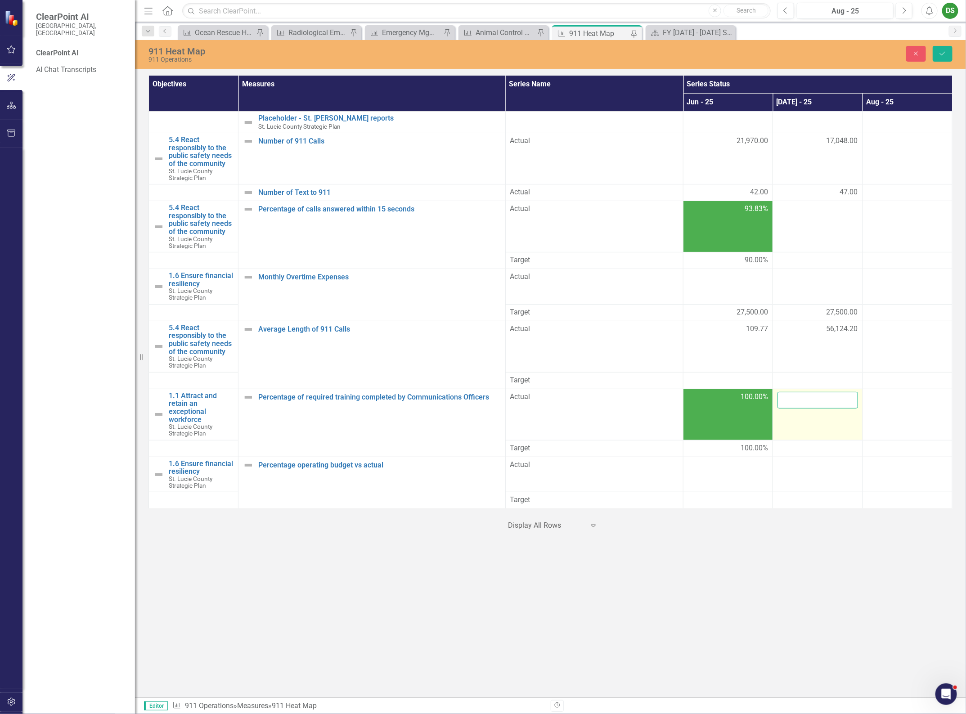
click at [801, 405] on input "number" at bounding box center [817, 400] width 80 height 17
type input "100"
click at [811, 449] on div at bounding box center [817, 448] width 80 height 11
drag, startPoint x: 811, startPoint y: 449, endPoint x: 825, endPoint y: 446, distance: 13.9
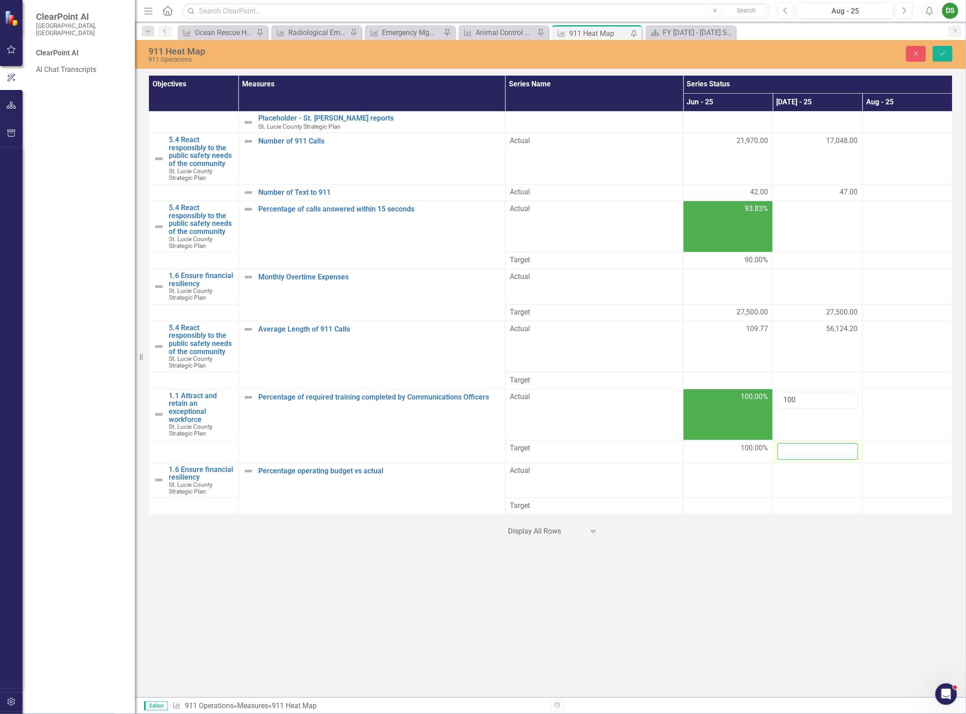
click at [811, 448] on input "number" at bounding box center [817, 451] width 80 height 17
type input "100"
click at [739, 625] on div "911 Heat Map 911 Operations Close Save Objectives Measures Series Name Series S…" at bounding box center [550, 368] width 831 height 657
click at [942, 52] on icon "Save" at bounding box center [942, 53] width 8 height 6
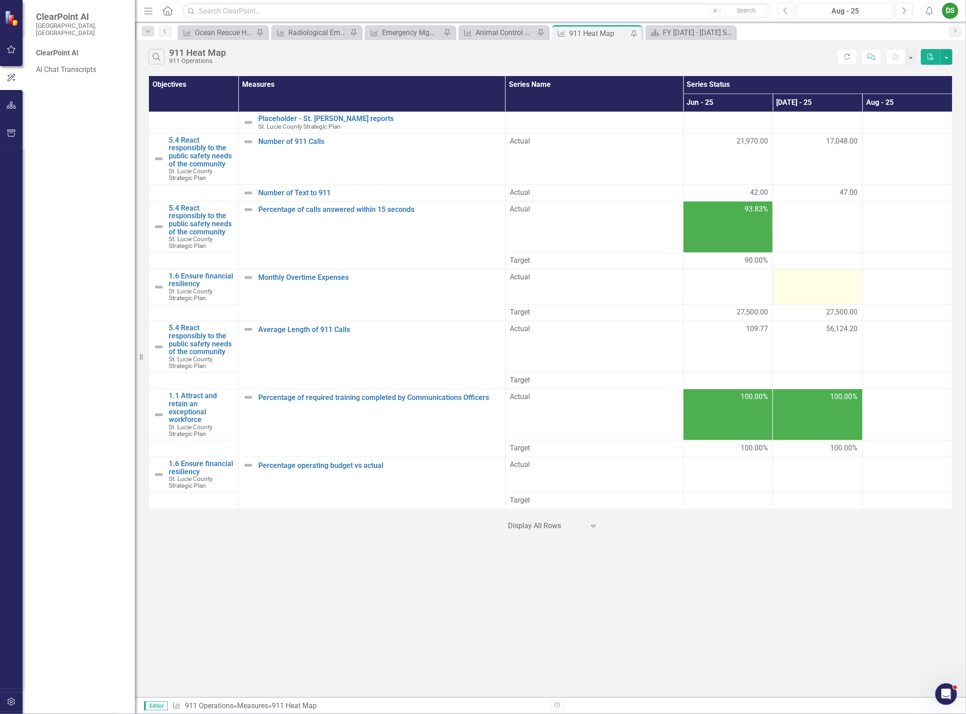
click at [797, 279] on div at bounding box center [817, 277] width 80 height 11
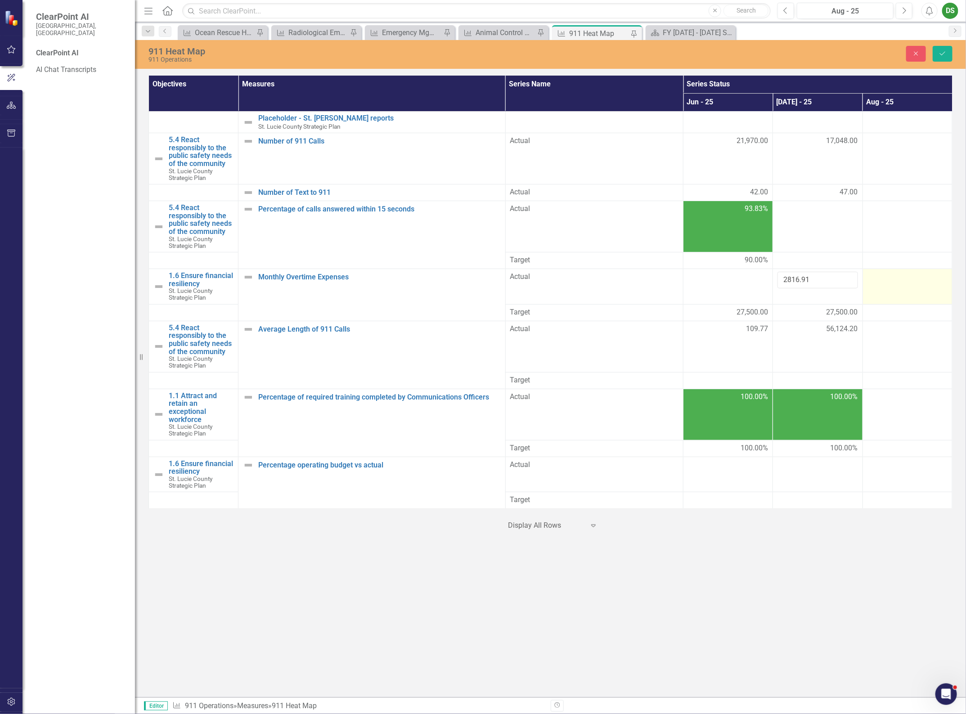
type input "2816.91"
click at [891, 280] on div at bounding box center [907, 277] width 80 height 11
click at [941, 53] on icon "Save" at bounding box center [942, 53] width 8 height 6
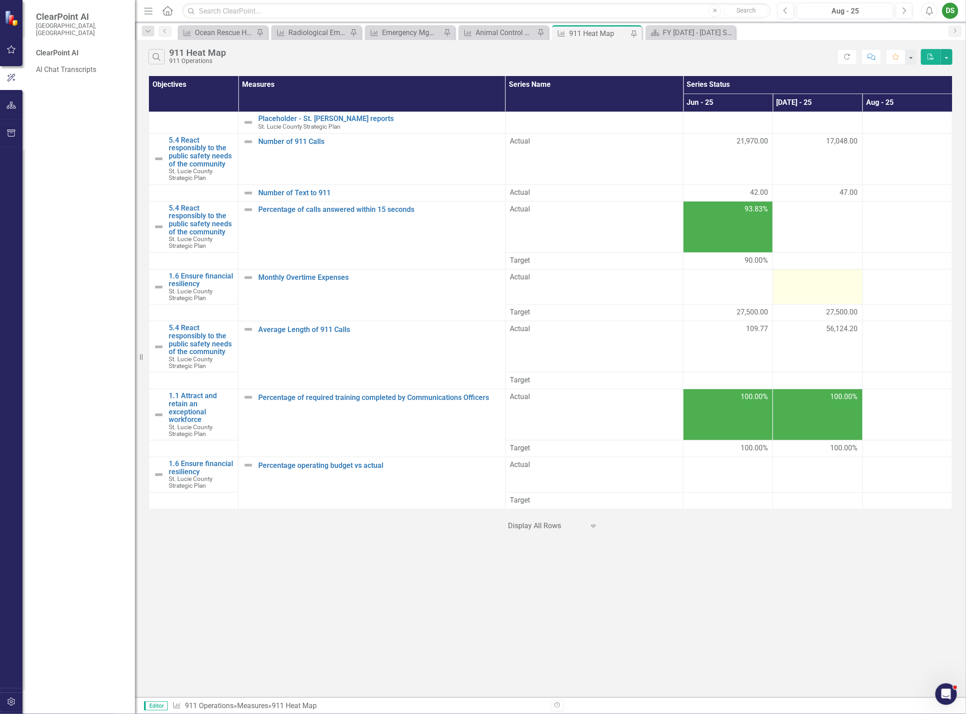
drag, startPoint x: 797, startPoint y: 284, endPoint x: 802, endPoint y: 282, distance: 5.1
click at [799, 284] on td at bounding box center [818, 287] width 90 height 36
click at [802, 282] on div at bounding box center [817, 277] width 80 height 11
click at [808, 282] on div at bounding box center [817, 277] width 80 height 11
click at [904, 329] on div at bounding box center [907, 329] width 80 height 11
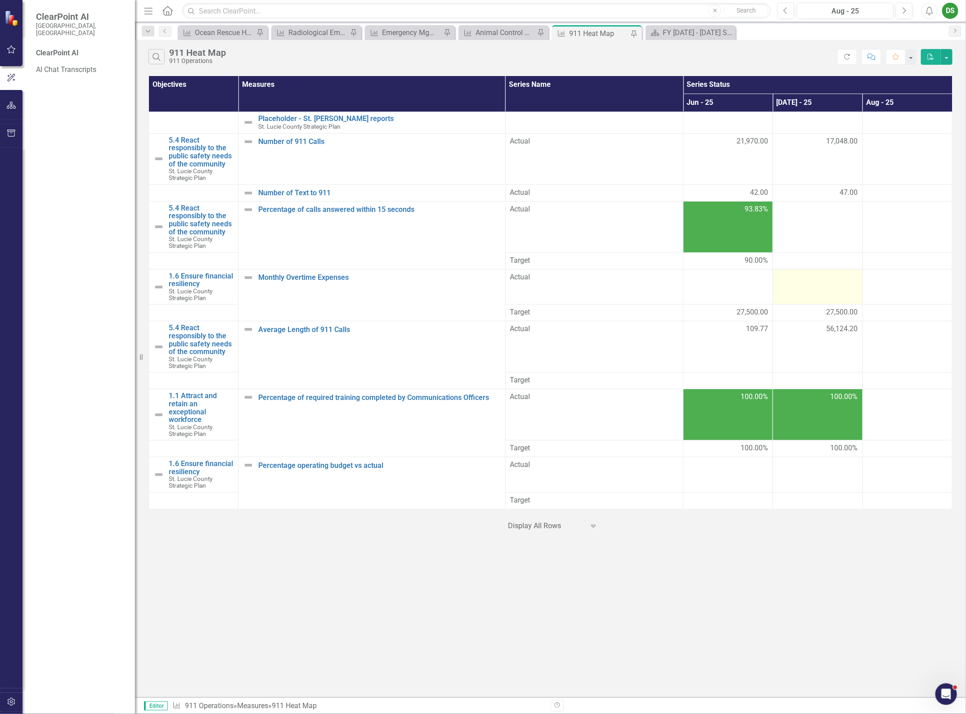
click at [823, 287] on td at bounding box center [818, 287] width 90 height 36
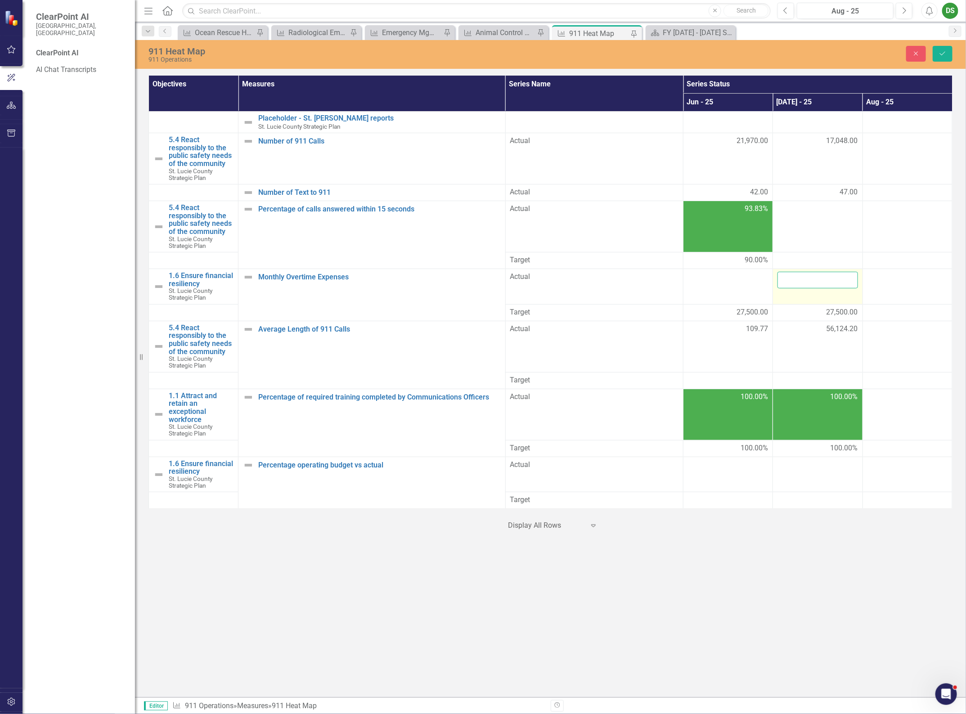
click at [823, 284] on input "number" at bounding box center [817, 280] width 80 height 17
type input "2816.91"
click at [943, 60] on button "Save" at bounding box center [943, 54] width 20 height 16
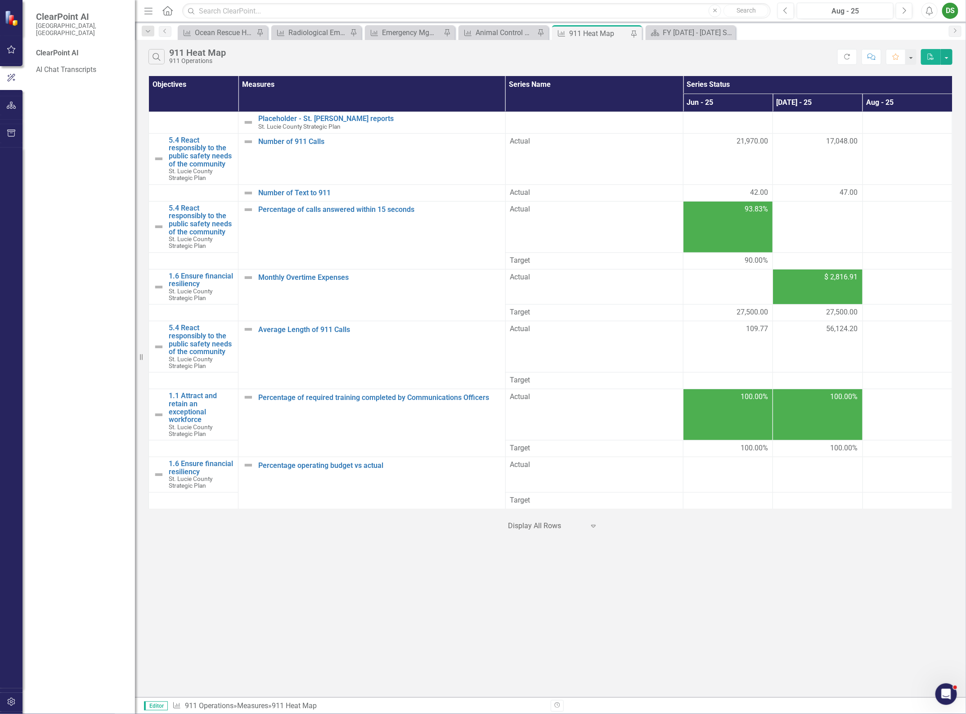
drag, startPoint x: 835, startPoint y: 282, endPoint x: 841, endPoint y: 282, distance: 5.8
click at [836, 282] on span "$ 2,816.91" at bounding box center [841, 277] width 33 height 10
click at [842, 281] on span "$ 2,816.91" at bounding box center [841, 277] width 33 height 10
click at [844, 280] on span "$ 2,816.91" at bounding box center [841, 277] width 33 height 10
click at [848, 278] on span "$ 2,816.91" at bounding box center [841, 277] width 33 height 10
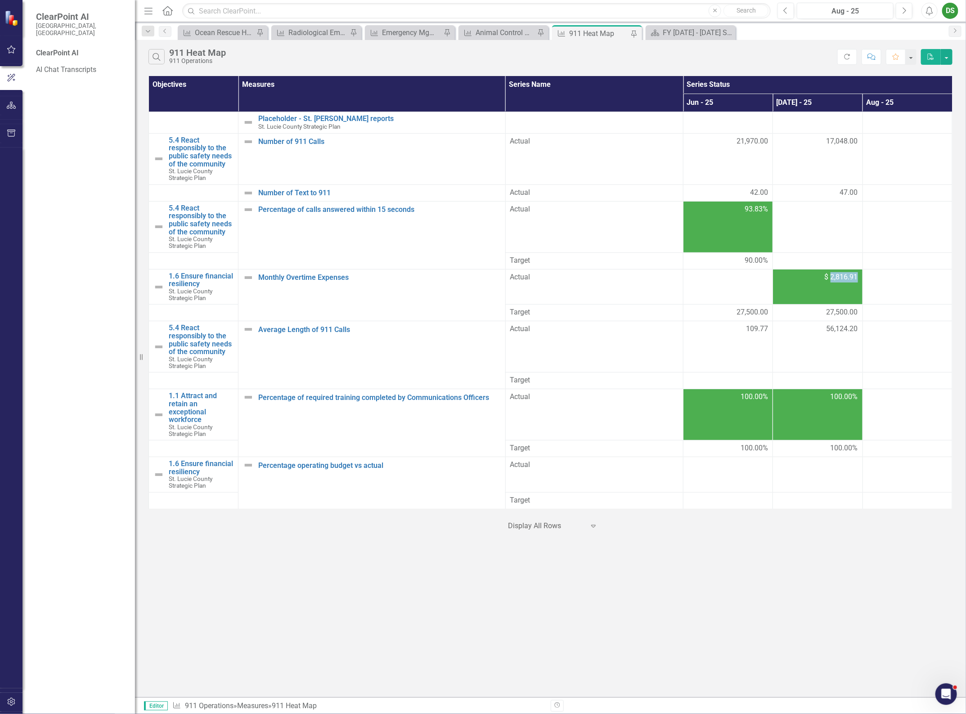
click at [848, 278] on span "$ 2,816.91" at bounding box center [841, 277] width 33 height 10
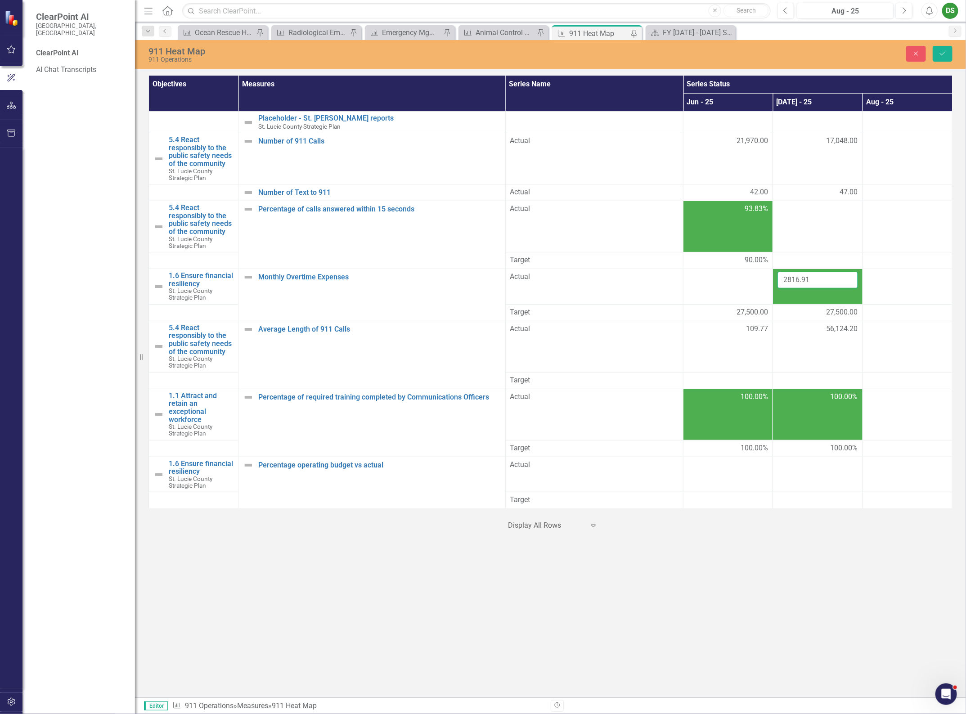
click at [810, 276] on input "2816.91" at bounding box center [817, 280] width 80 height 17
drag, startPoint x: 815, startPoint y: 276, endPoint x: 749, endPoint y: 276, distance: 65.2
click at [749, 276] on tr "1.6 Ensure financial resiliency St. Lucie County Strategic Plan Edit Edit Objec…" at bounding box center [550, 287] width 803 height 36
type input "69088.73"
click button "Save" at bounding box center [943, 54] width 20 height 16
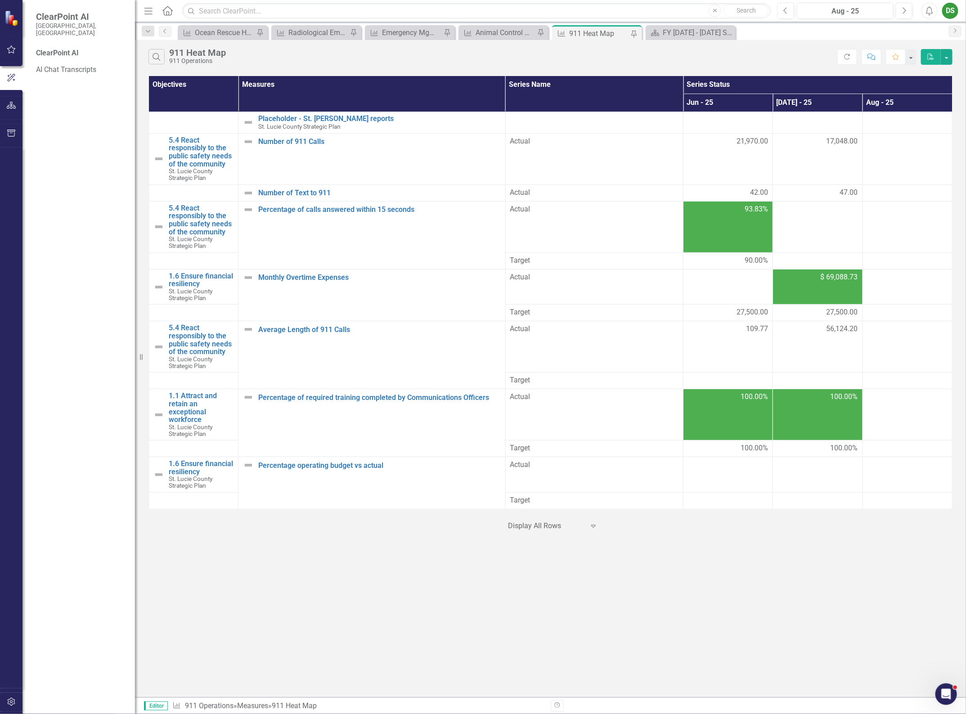
click at [831, 278] on span "$ 69,088.73" at bounding box center [838, 277] width 37 height 10
click at [830, 277] on span "$ 69,088.73" at bounding box center [838, 277] width 37 height 10
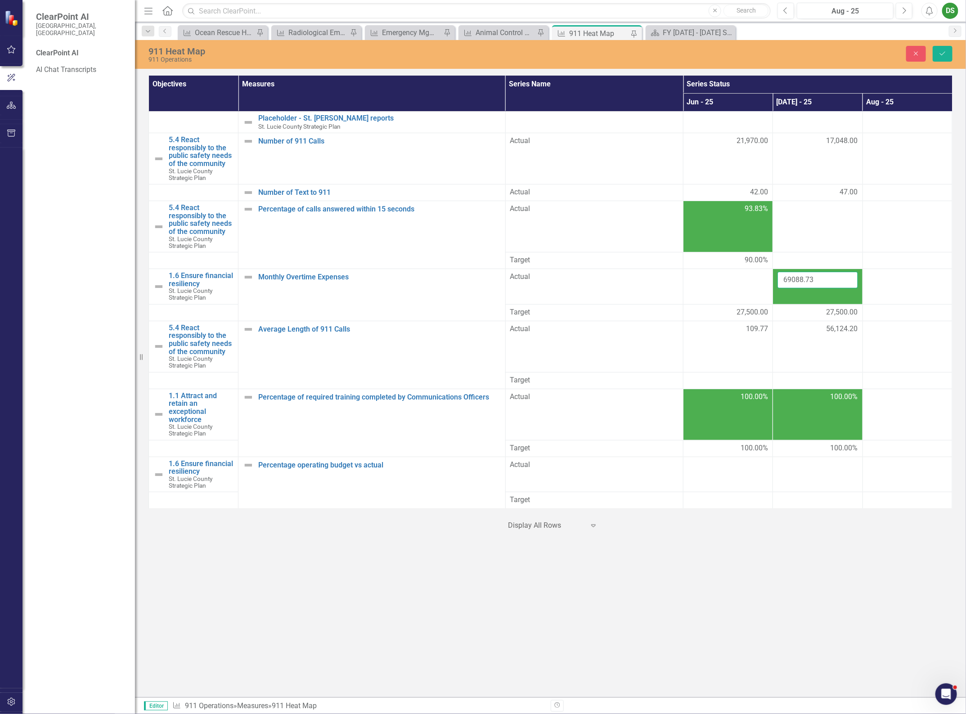
click at [828, 277] on input "69088.73" at bounding box center [817, 280] width 80 height 17
drag, startPoint x: 818, startPoint y: 279, endPoint x: 742, endPoint y: 277, distance: 75.6
click at [747, 279] on tr "1.6 Ensure financial resiliency St. Lucie County Strategic Plan Edit Edit Objec…" at bounding box center [550, 287] width 803 height 36
type input "68487.40"
click button "Save" at bounding box center [943, 54] width 20 height 16
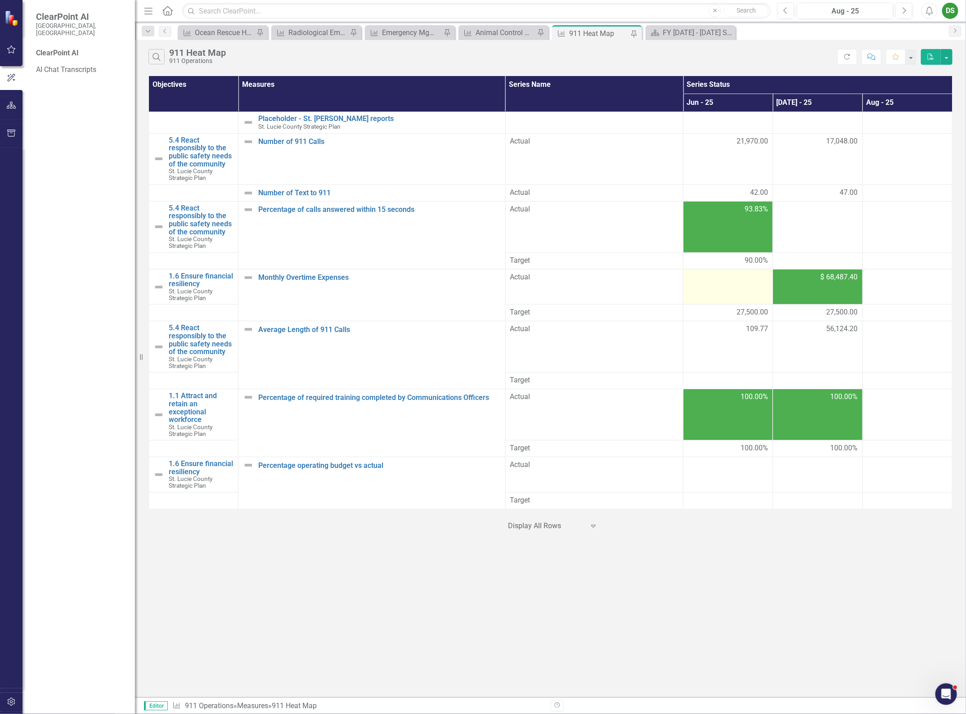
click at [735, 285] on td at bounding box center [728, 287] width 90 height 36
click at [735, 287] on td at bounding box center [728, 287] width 90 height 36
click at [734, 288] on td at bounding box center [728, 287] width 90 height 36
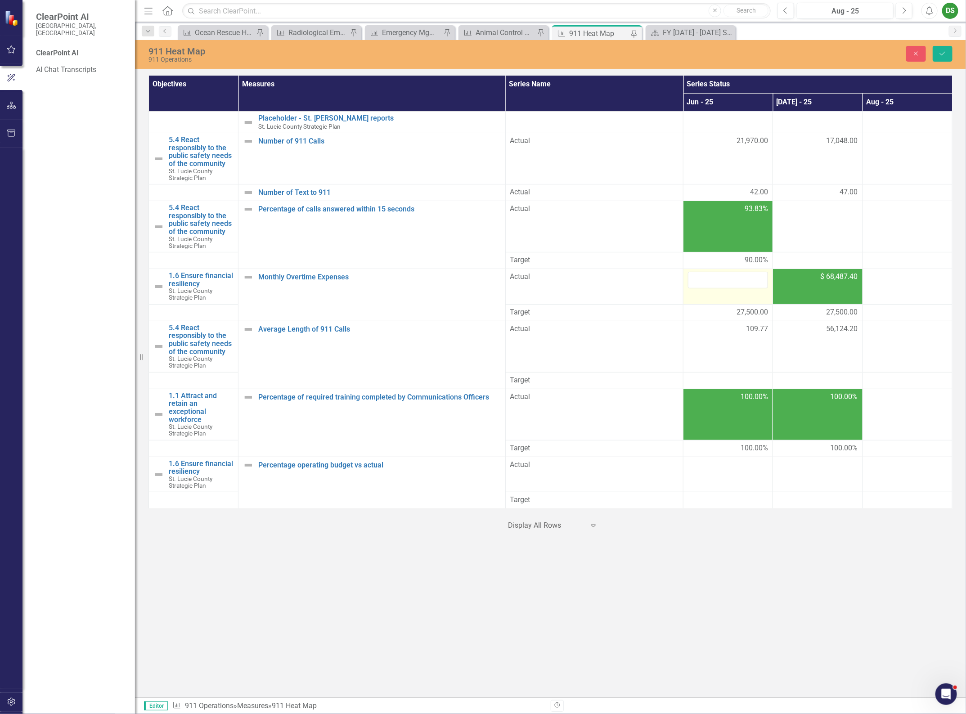
click at [734, 288] on input "number" at bounding box center [728, 280] width 80 height 17
type input "64710.60"
click at [947, 51] on button "Save" at bounding box center [943, 54] width 20 height 16
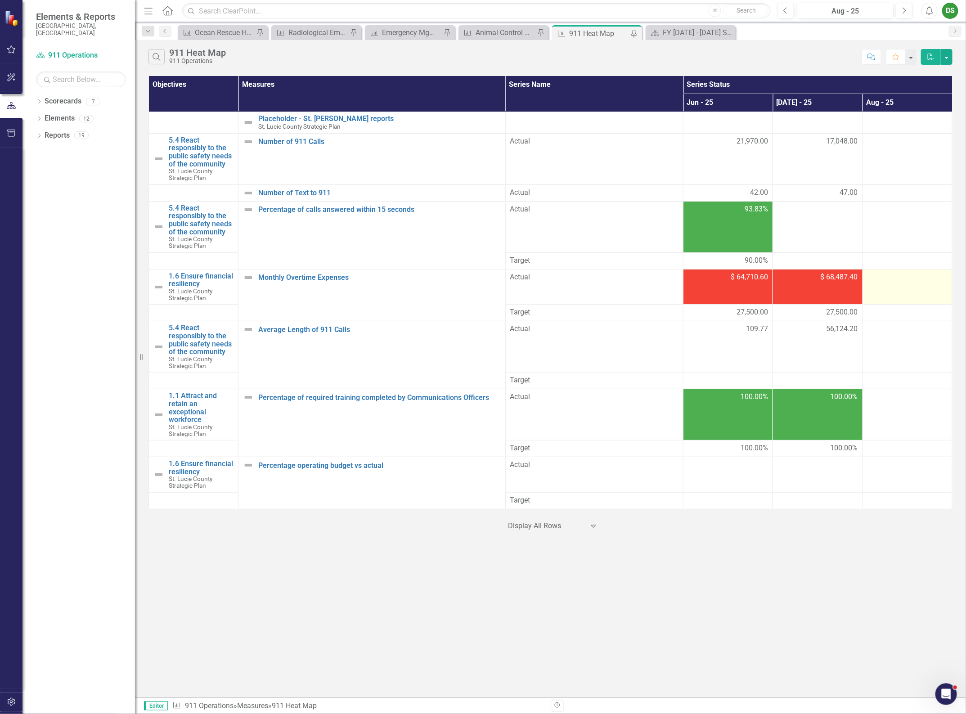
click at [883, 280] on div at bounding box center [907, 277] width 80 height 11
click at [871, 352] on td at bounding box center [907, 346] width 90 height 51
click at [871, 351] on td at bounding box center [907, 346] width 90 height 51
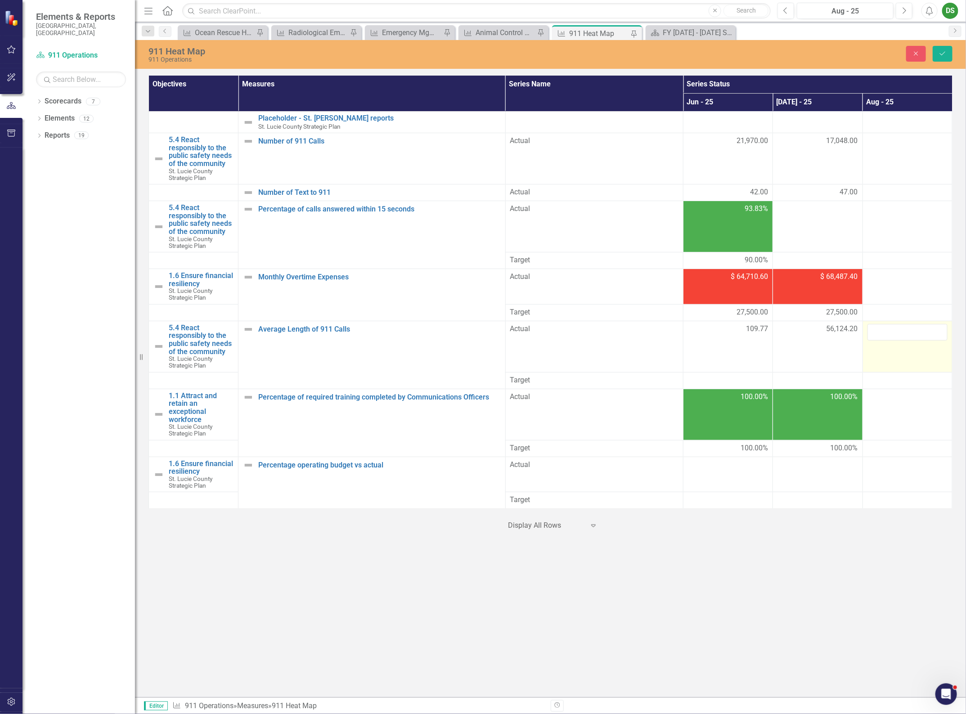
click at [879, 343] on td at bounding box center [907, 346] width 90 height 51
click at [882, 334] on input "number" at bounding box center [907, 332] width 80 height 17
type input "67062.78"
click button "Save" at bounding box center [943, 54] width 20 height 16
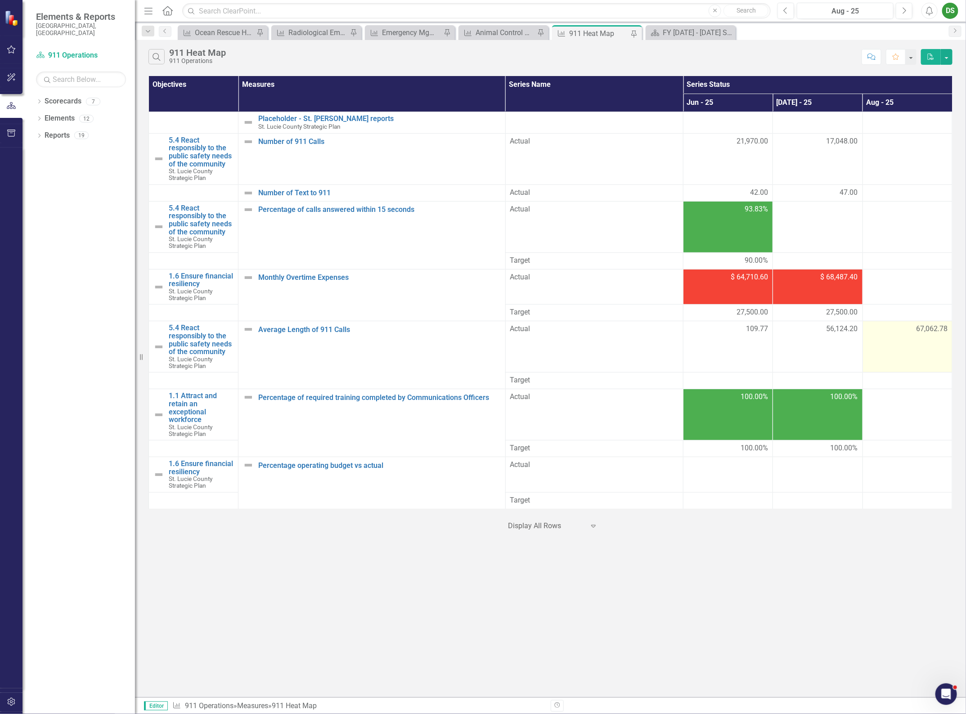
click at [928, 327] on span "67,062.78" at bounding box center [931, 329] width 31 height 10
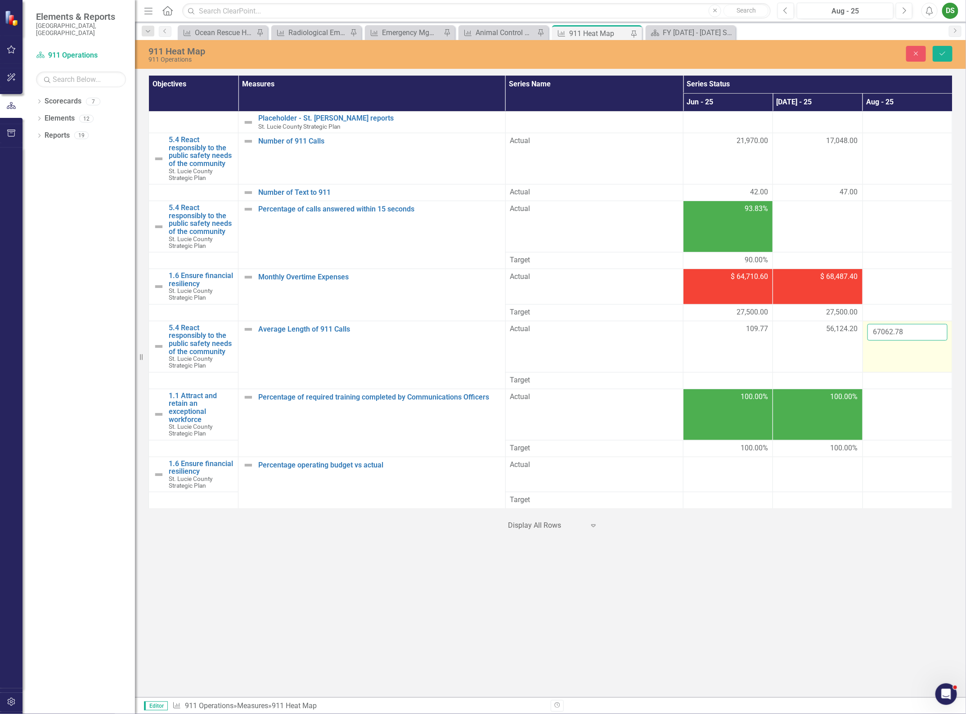
click at [911, 332] on input "67062.78" at bounding box center [907, 332] width 80 height 17
click at [893, 314] on div at bounding box center [907, 312] width 80 height 11
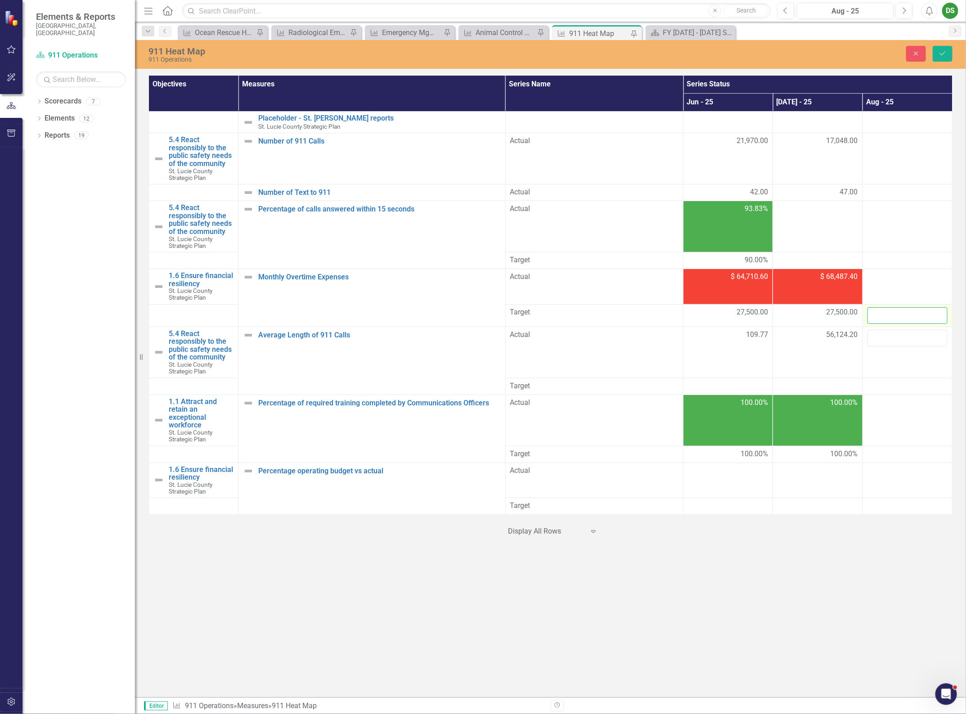
click at [893, 313] on input "number" at bounding box center [907, 315] width 80 height 17
paste input "67062.78"
type input "67062.78"
click button "Save" at bounding box center [943, 54] width 20 height 16
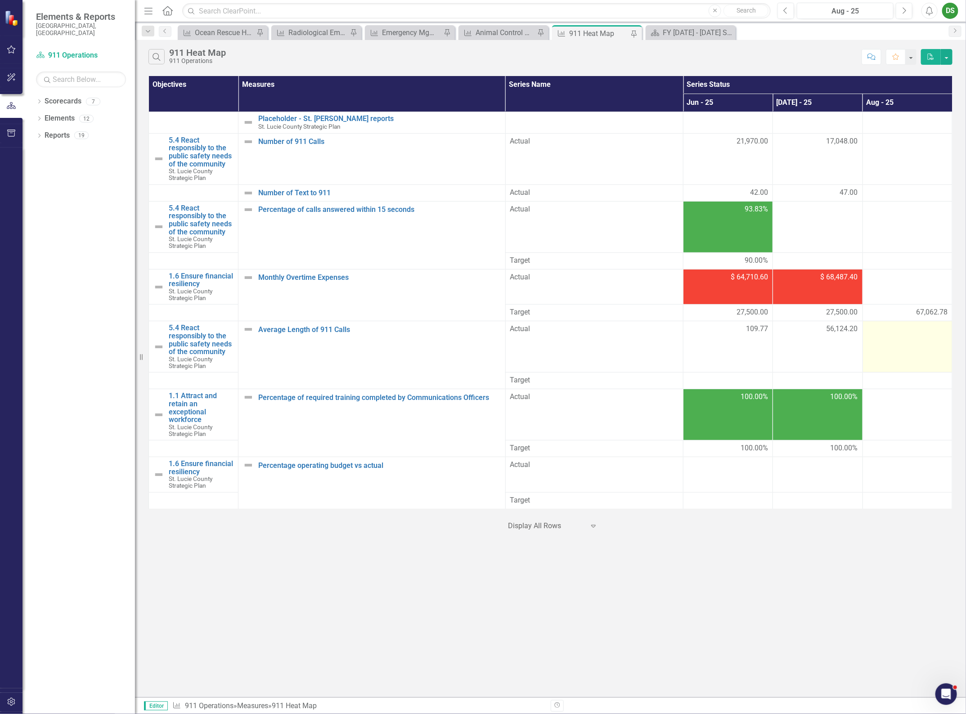
click at [919, 341] on td at bounding box center [907, 346] width 90 height 51
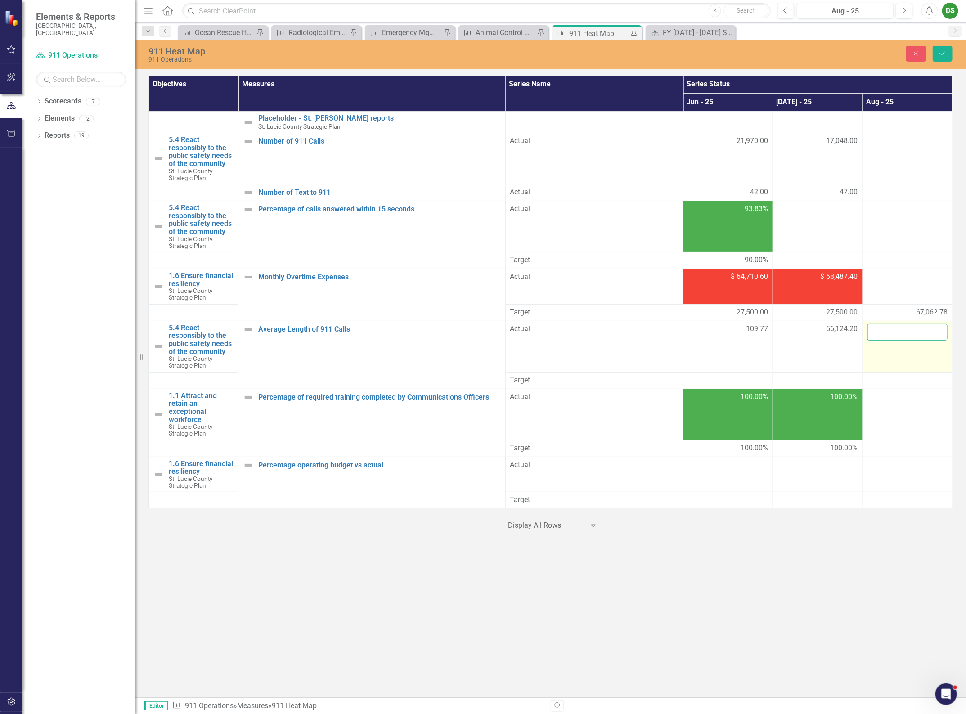
drag, startPoint x: 919, startPoint y: 341, endPoint x: 916, endPoint y: 334, distance: 7.0
click at [916, 334] on input "number" at bounding box center [907, 332] width 80 height 17
type input "14766.65"
click button "Save" at bounding box center [943, 54] width 20 height 16
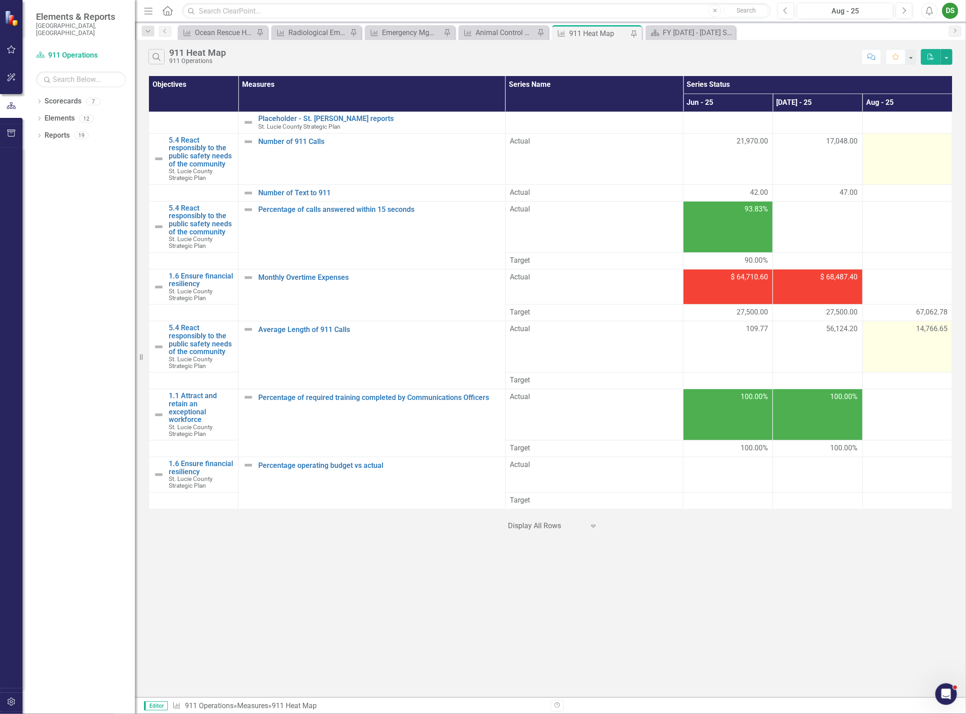
click at [915, 158] on td at bounding box center [907, 158] width 90 height 51
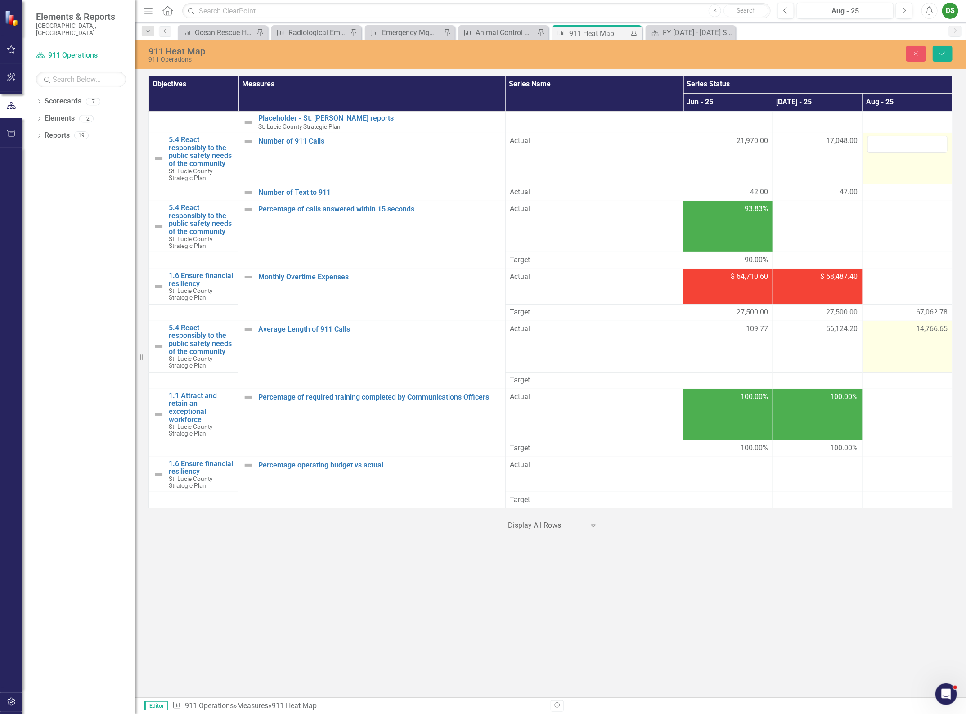
click at [915, 157] on td at bounding box center [907, 158] width 90 height 51
